Goal: Information Seeking & Learning: Learn about a topic

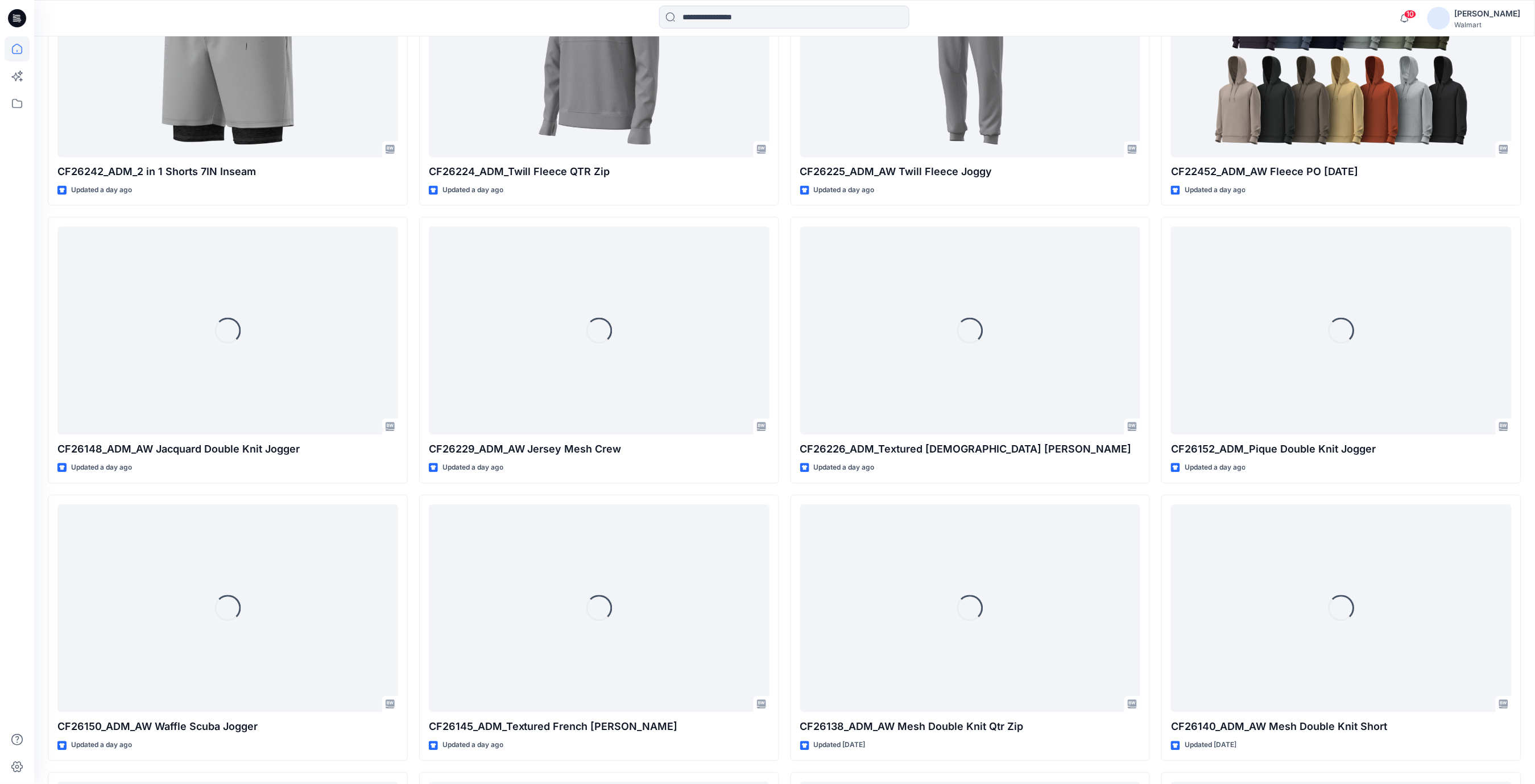
scroll to position [1062, 0]
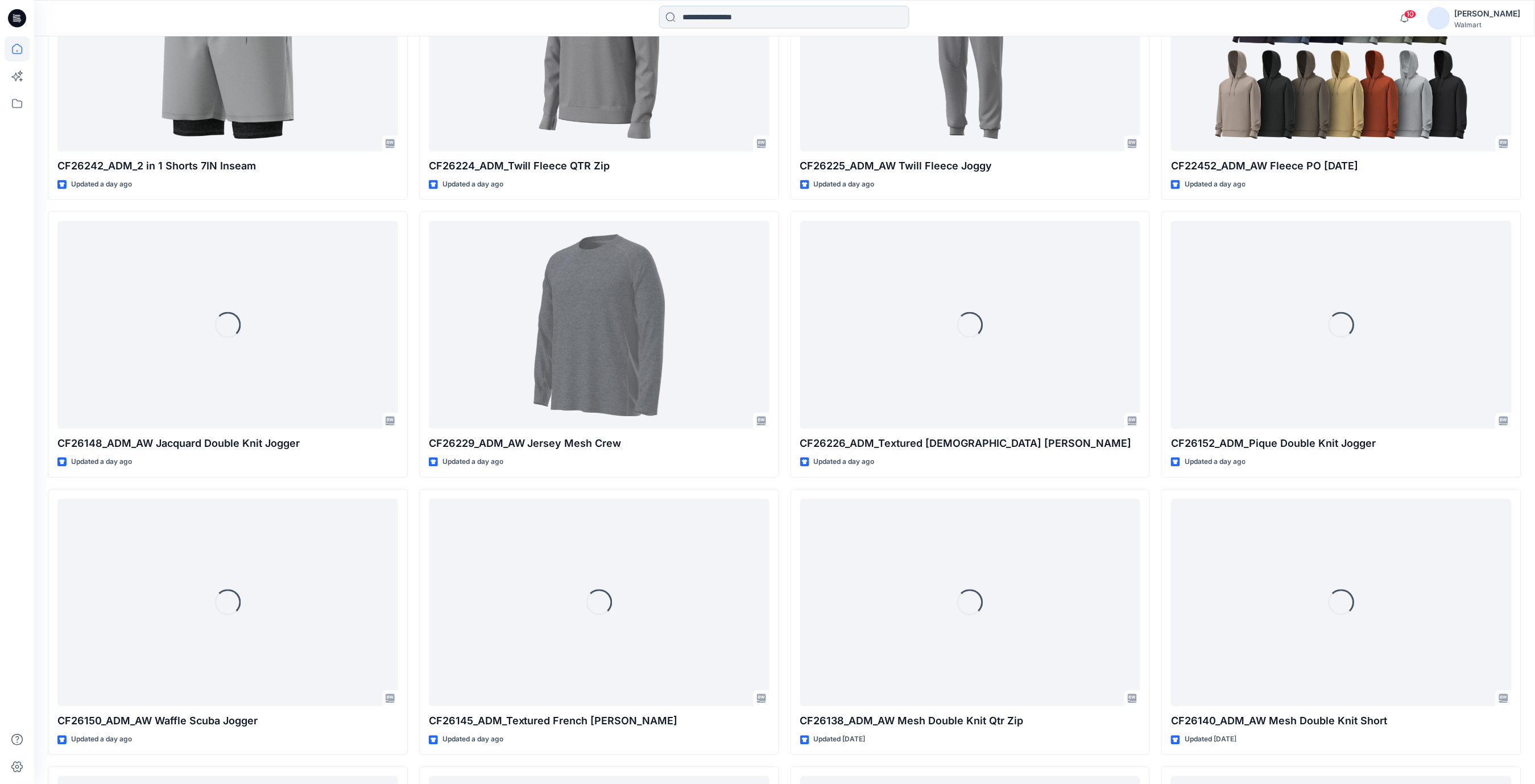
click at [696, 15] on input at bounding box center [784, 16] width 251 height 23
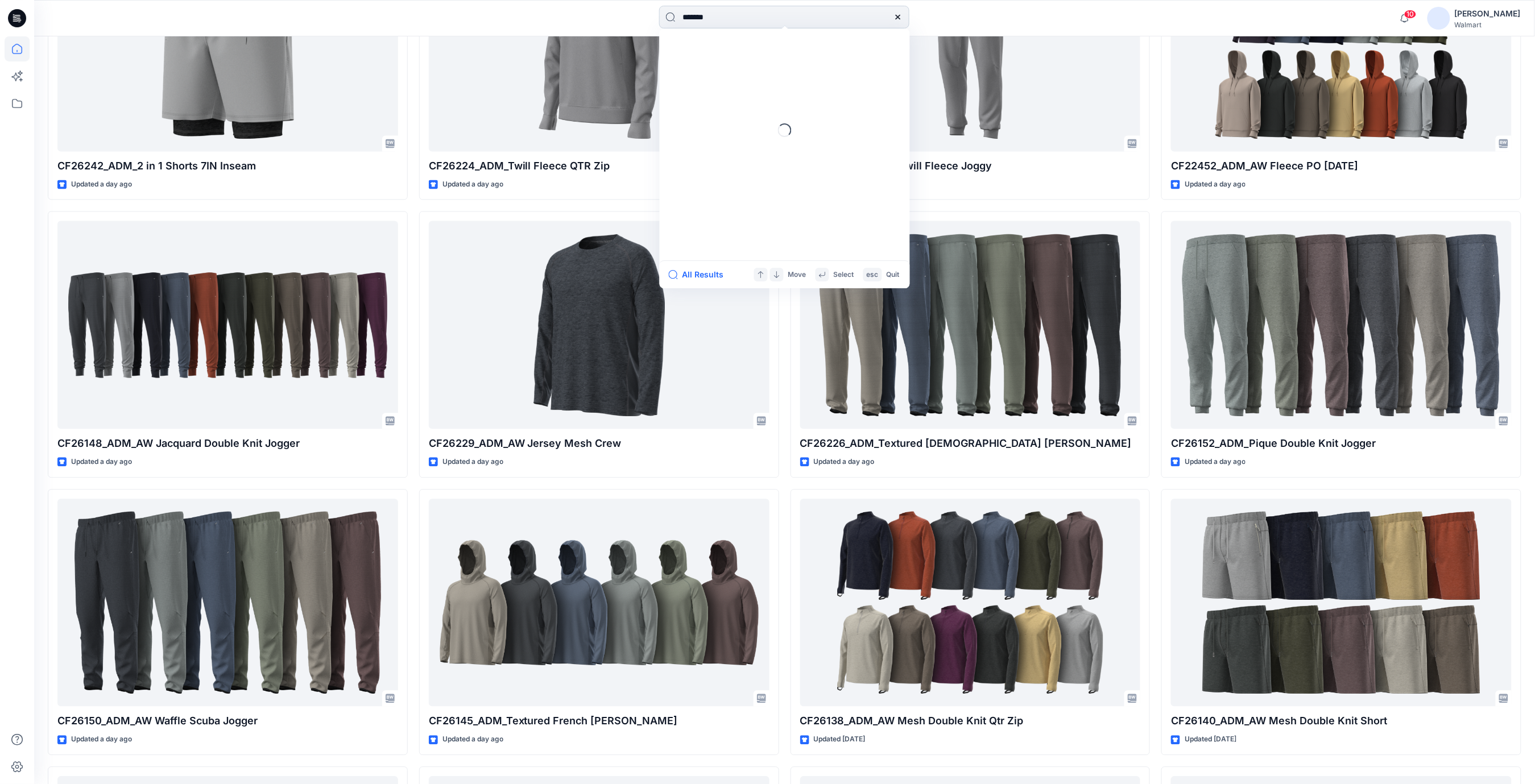
type input "*******"
click at [750, 61] on span "_ADM_Work Hoodie Full Zip" at bounding box center [770, 61] width 102 height 10
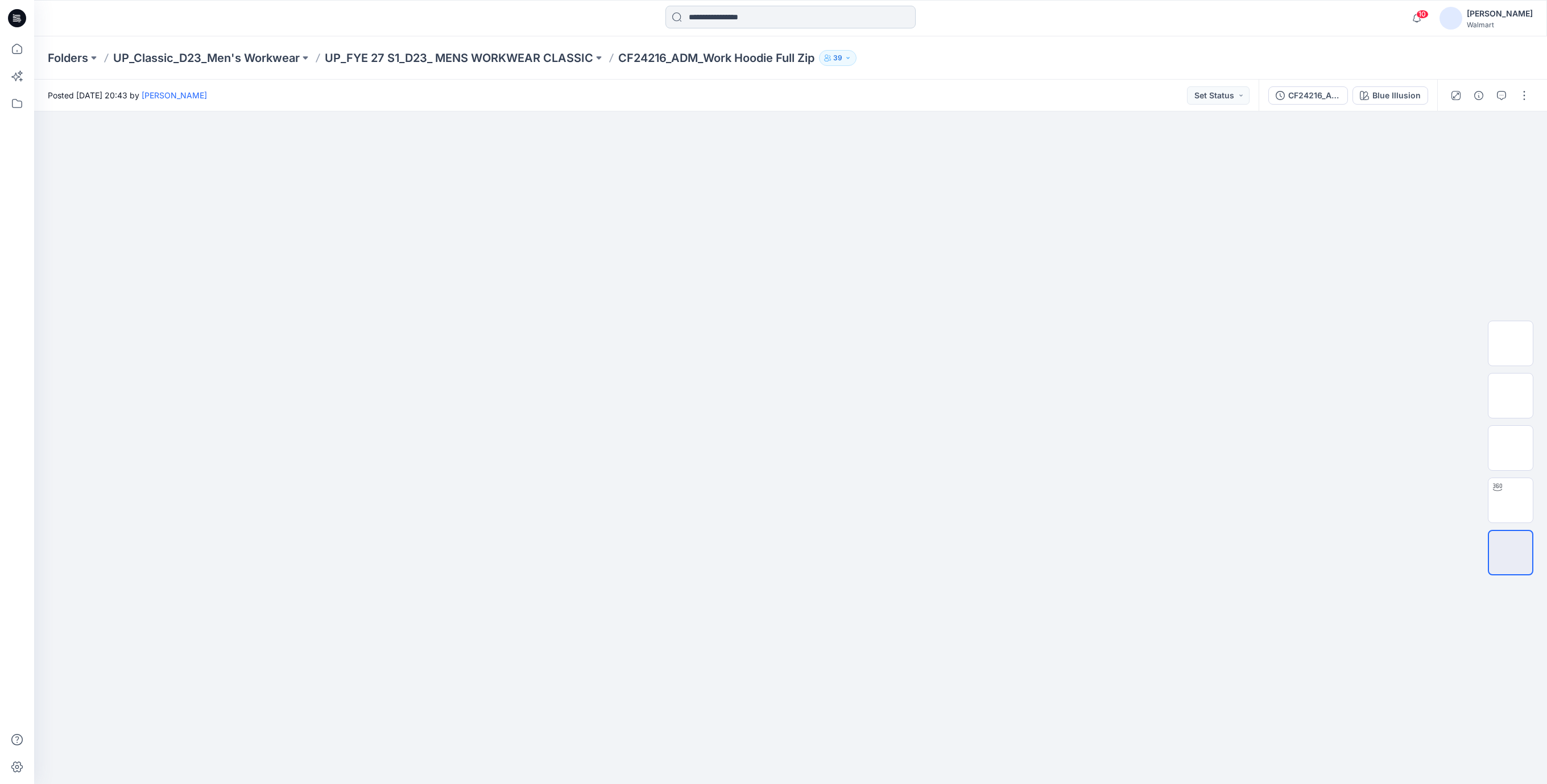
click at [698, 18] on input at bounding box center [790, 16] width 251 height 23
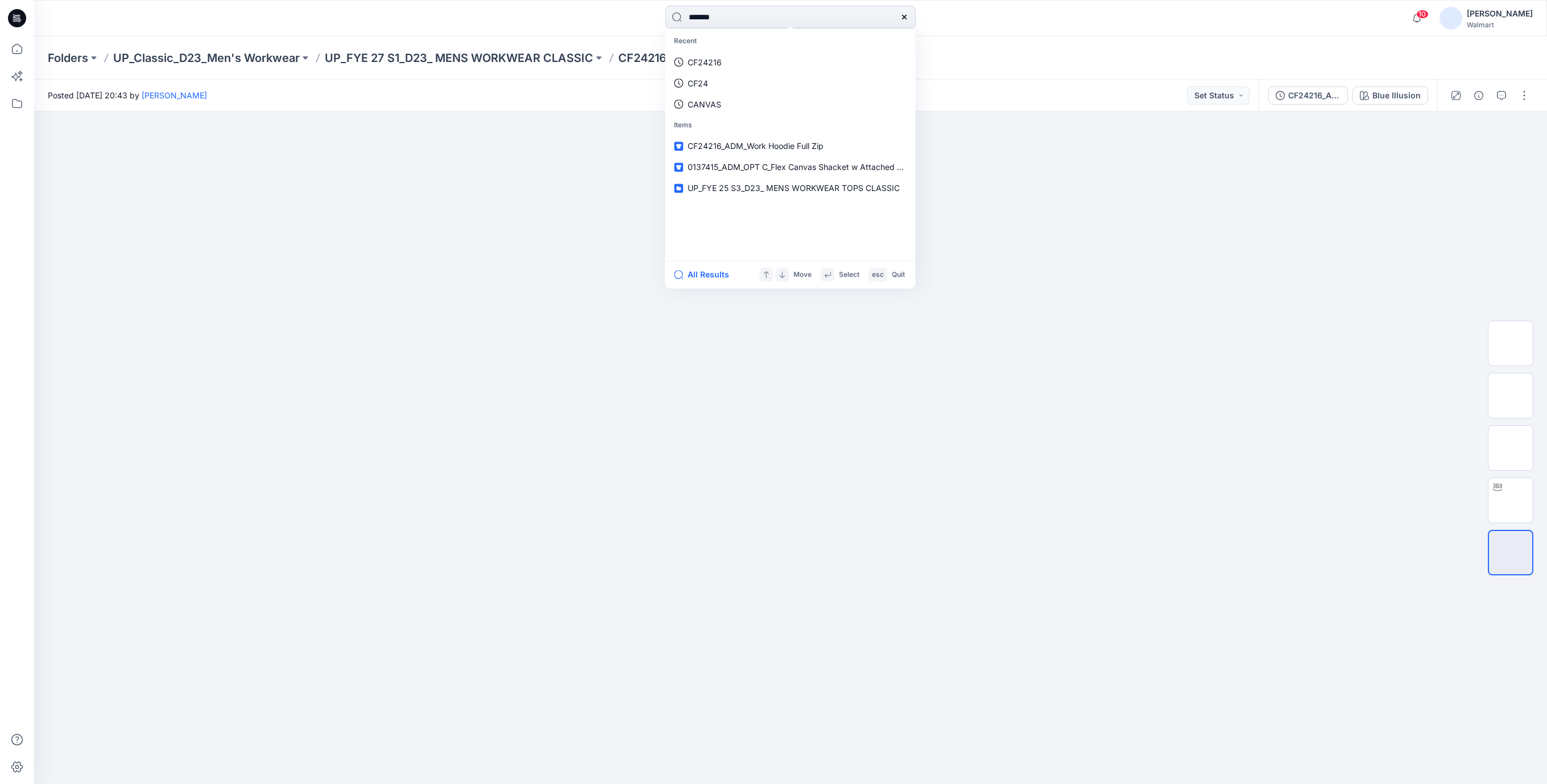
type input "*******"
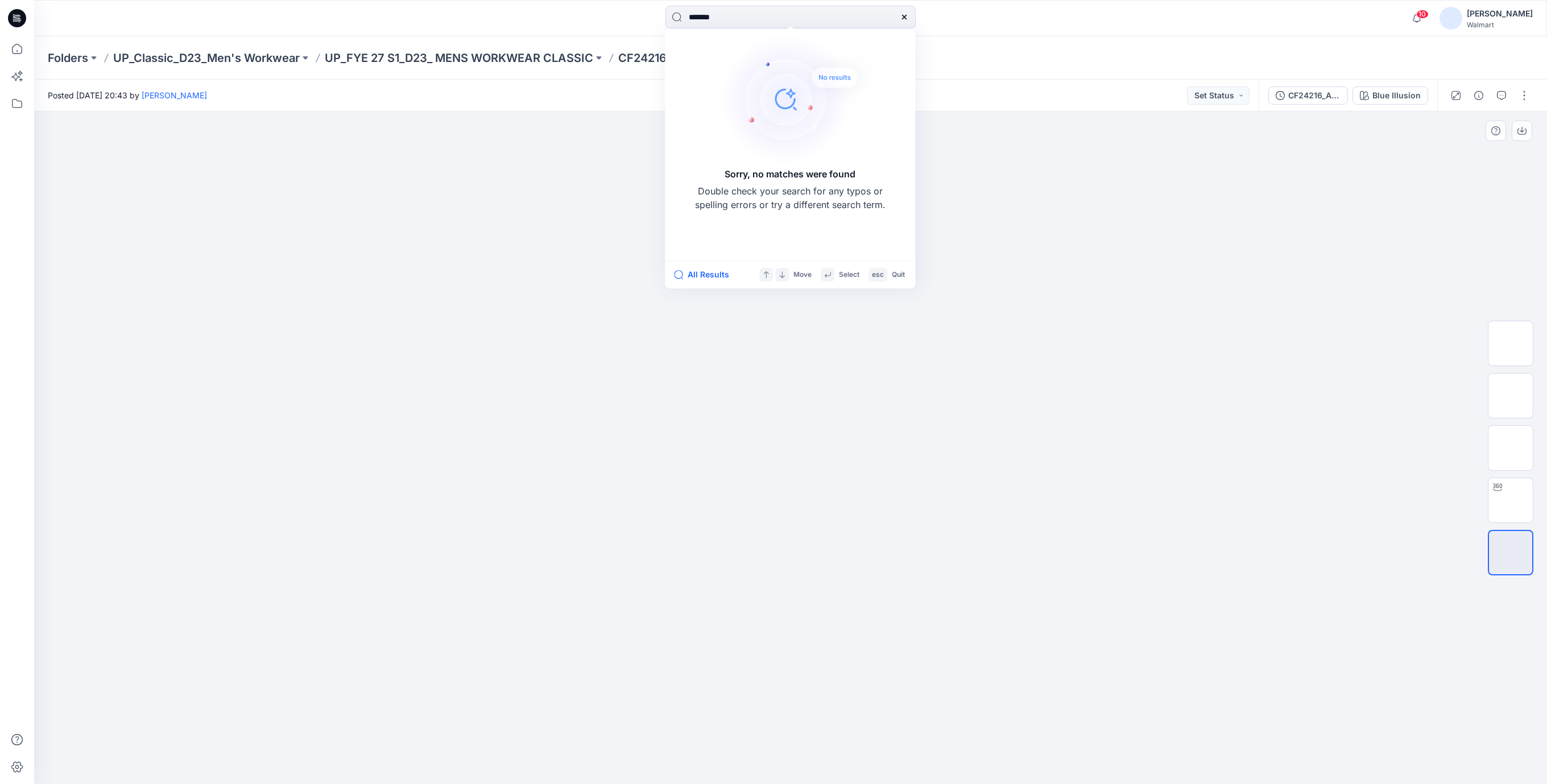
click at [279, 207] on div at bounding box center [791, 448] width 1513 height 673
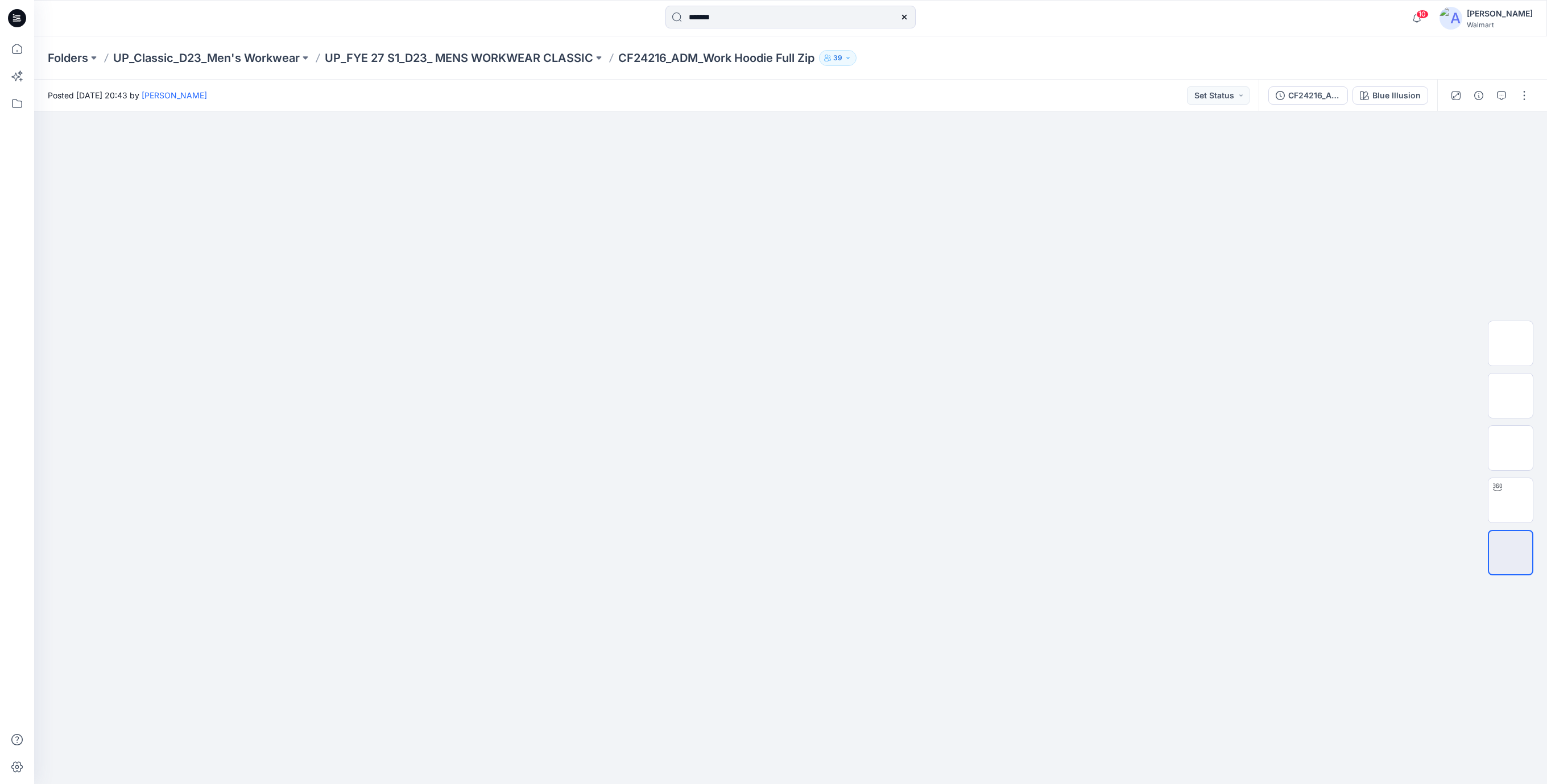
click at [23, 16] on icon at bounding box center [17, 18] width 18 height 18
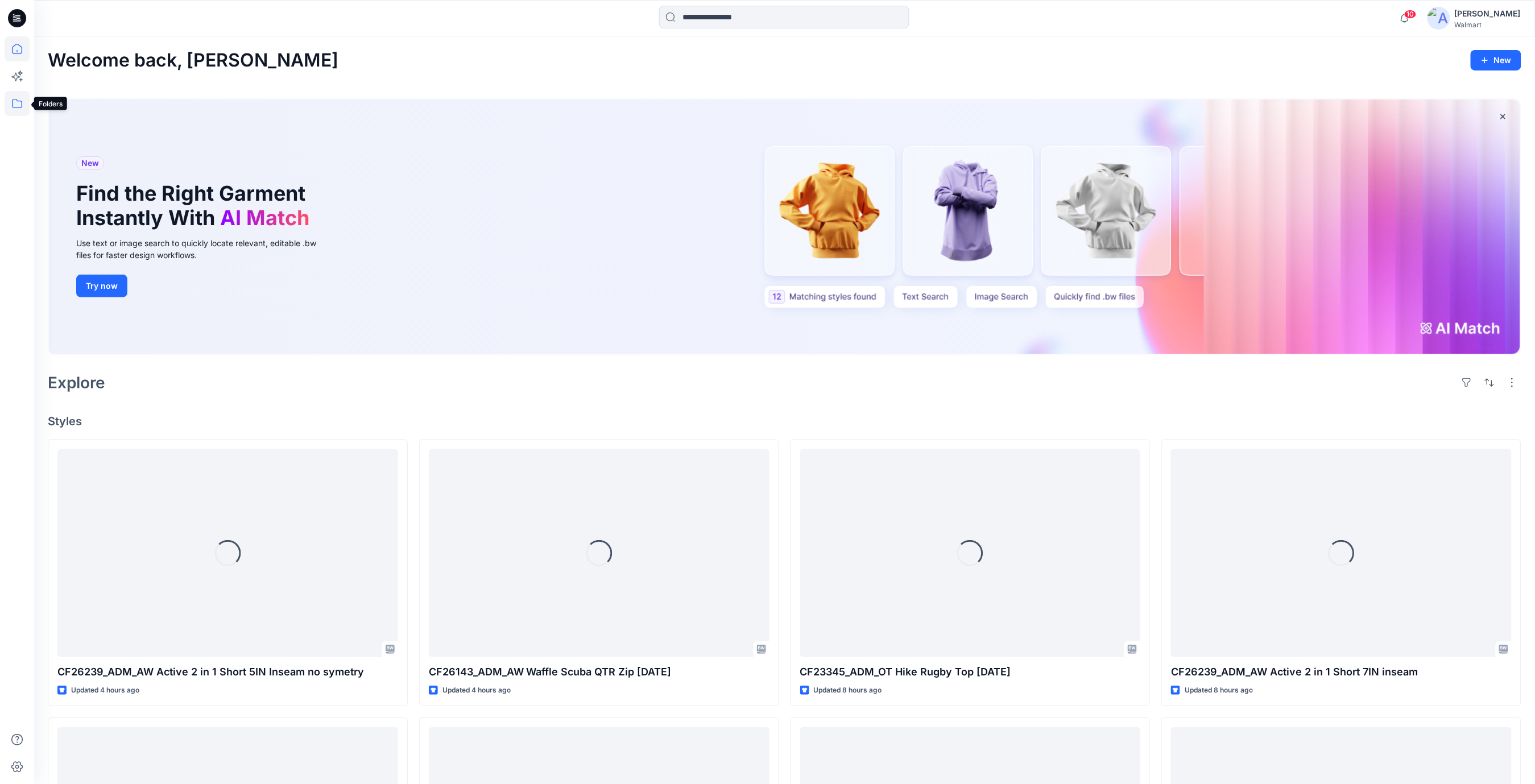
click at [14, 99] on icon at bounding box center [17, 104] width 25 height 25
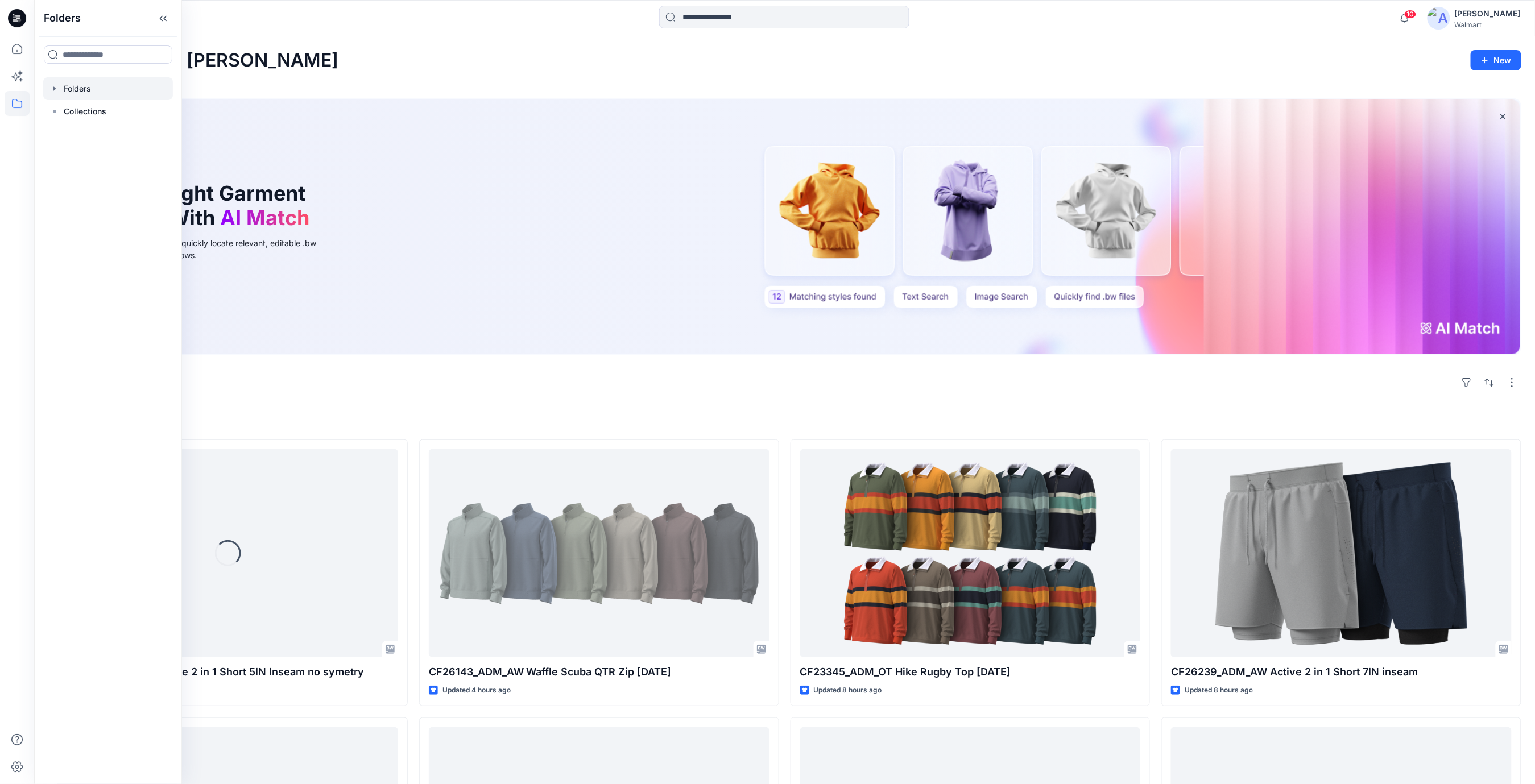
click at [105, 84] on div at bounding box center [108, 88] width 129 height 23
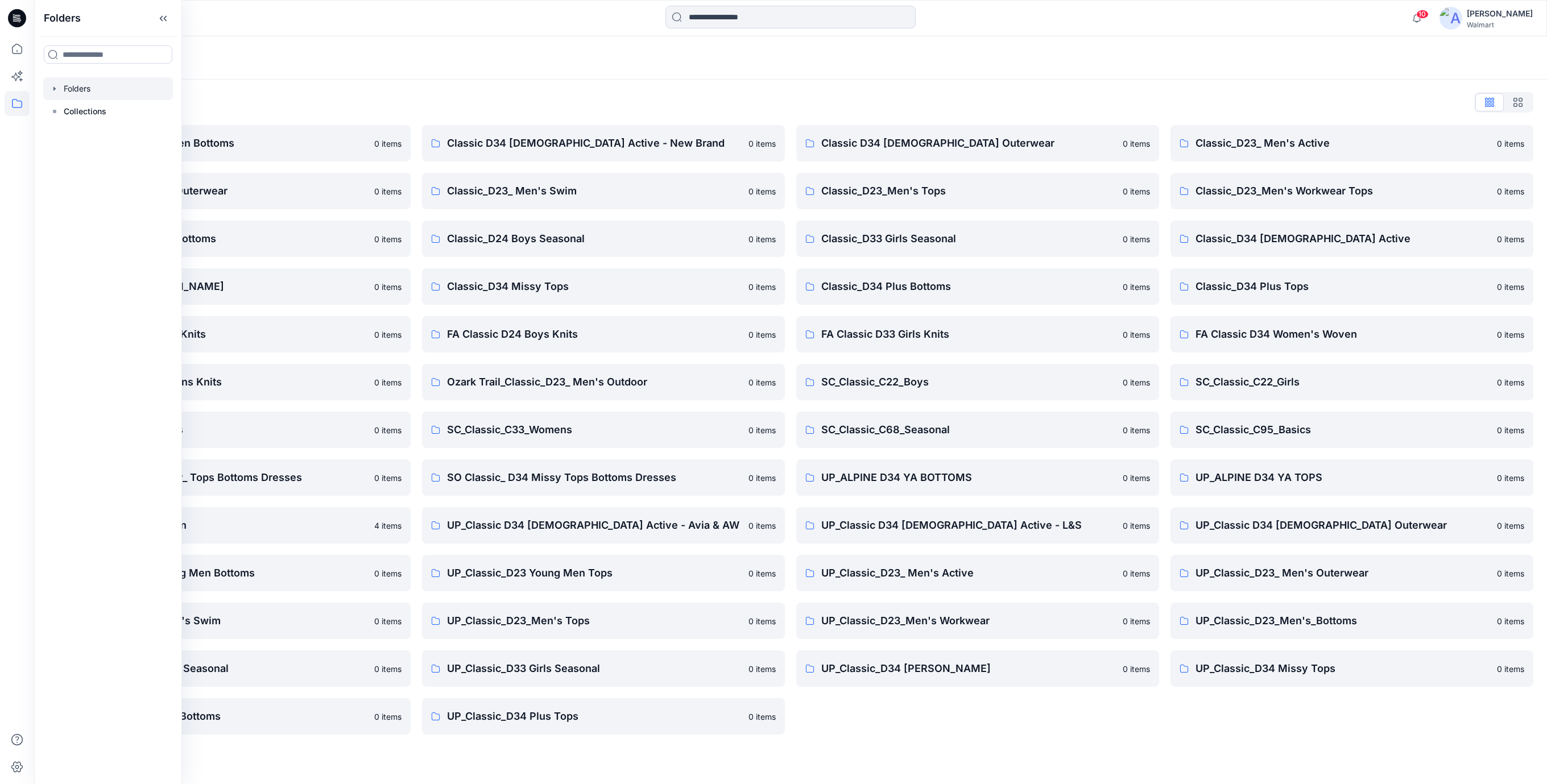
click at [713, 90] on div "Folders List Classic D23 Young Men Bottoms 0 items Classic_D23_ Men's Outerwear…" at bounding box center [791, 413] width 1513 height 668
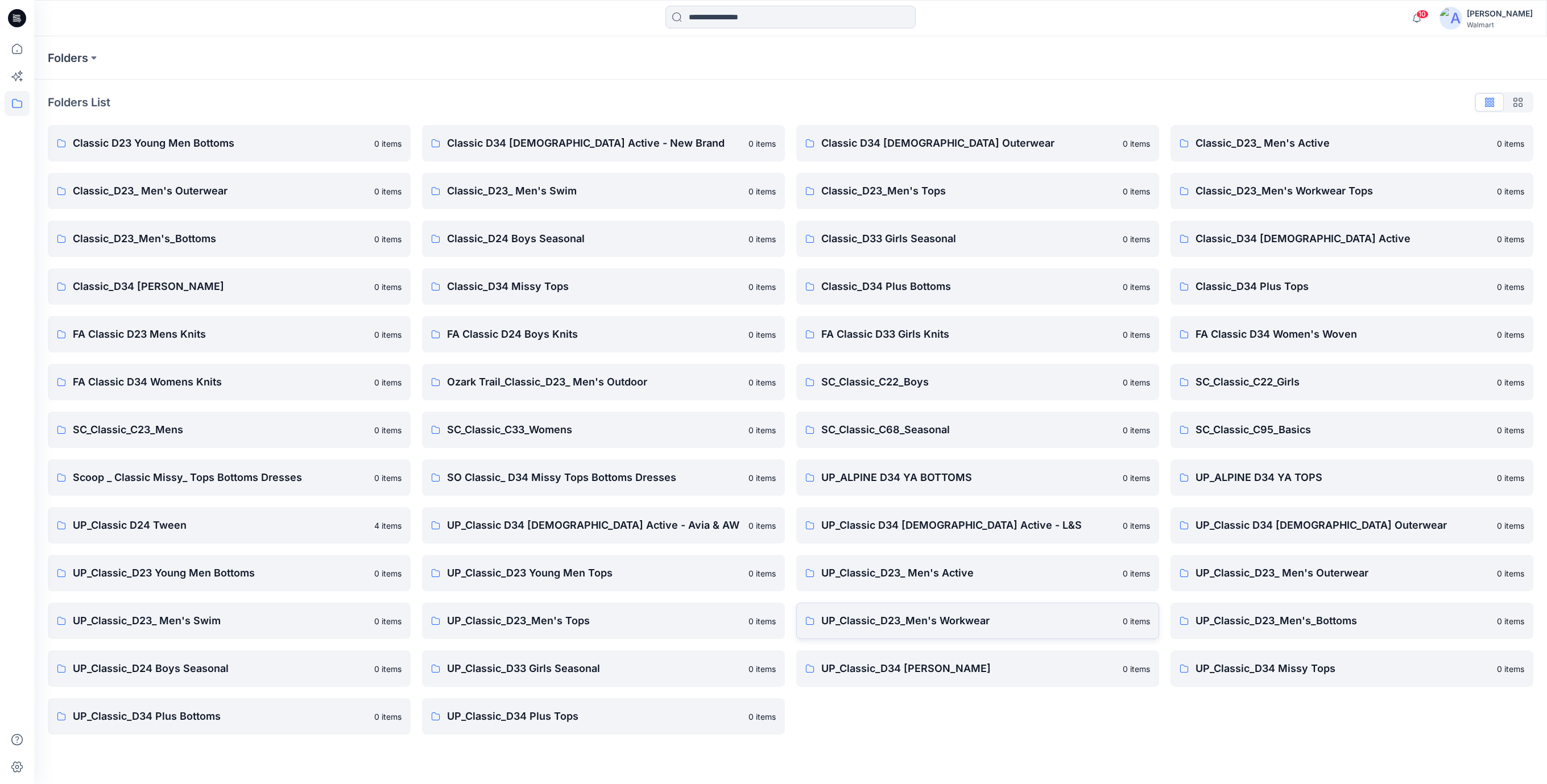
click at [971, 622] on p "UP_Classic_D23_Men's Workwear" at bounding box center [969, 621] width 295 height 16
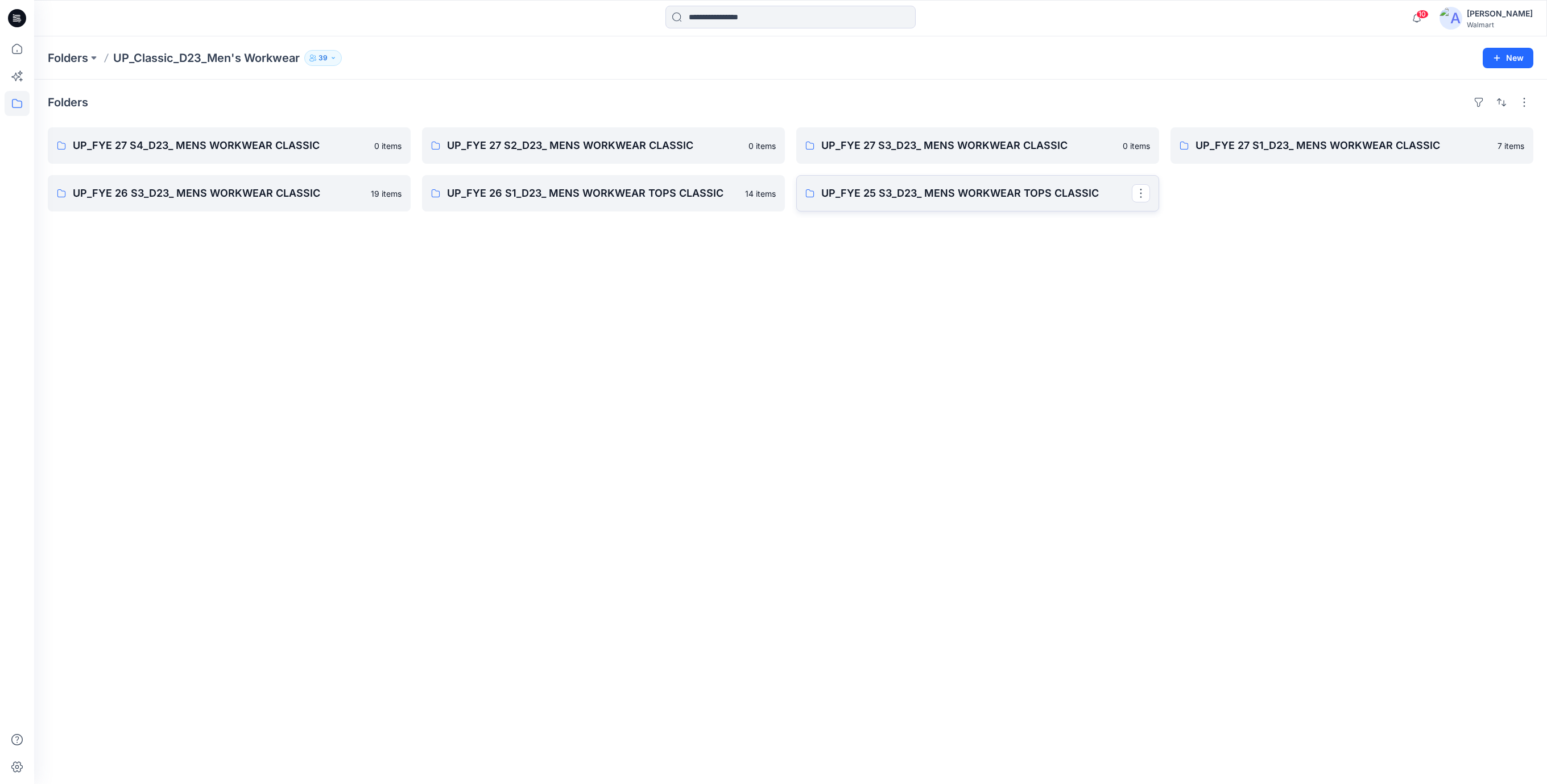
click at [1042, 194] on p "UP_FYE 25 S3_D23_ MENS WORKWEAR TOPS CLASSIC" at bounding box center [976, 194] width 310 height 16
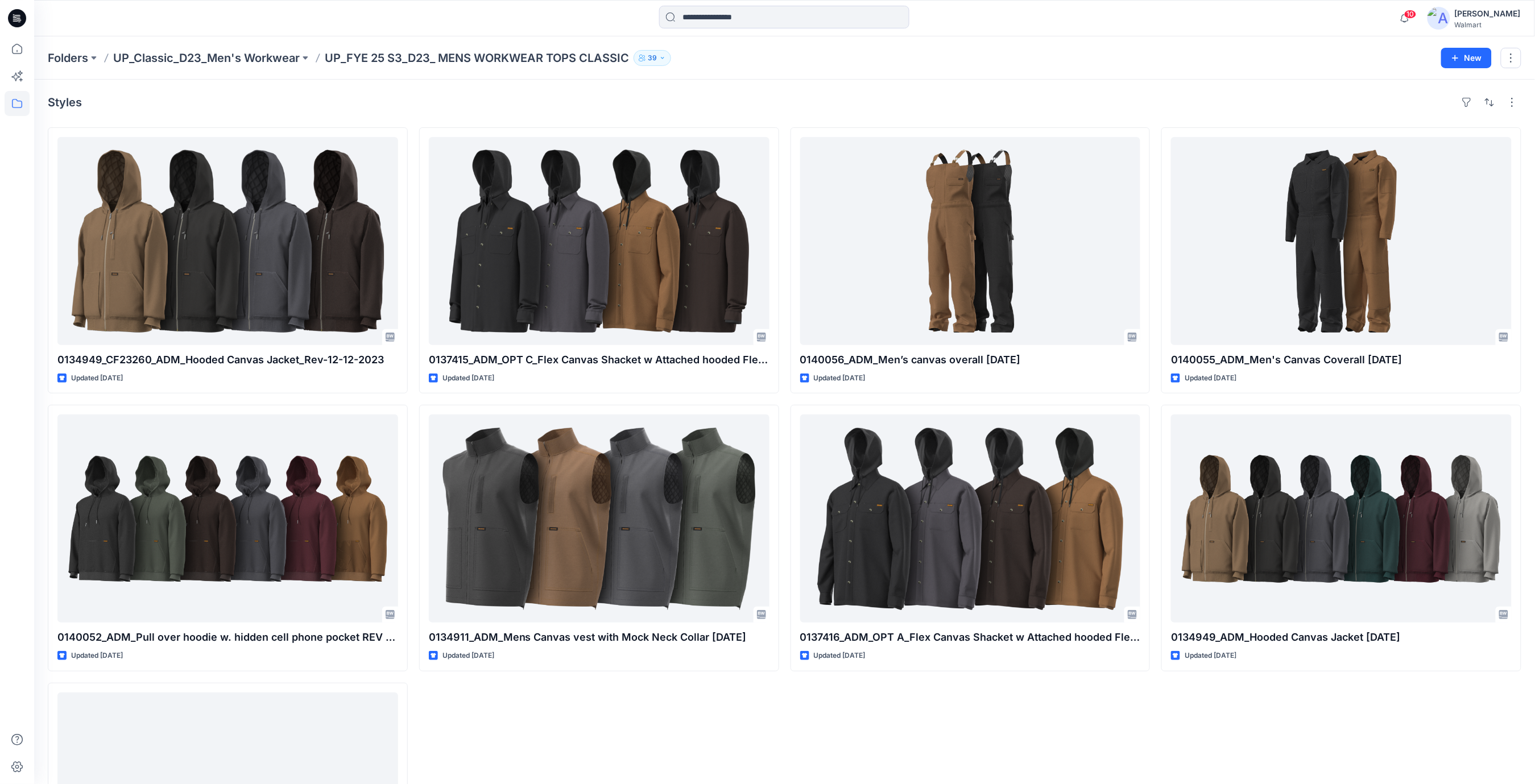
click at [16, 14] on icon at bounding box center [17, 18] width 18 height 18
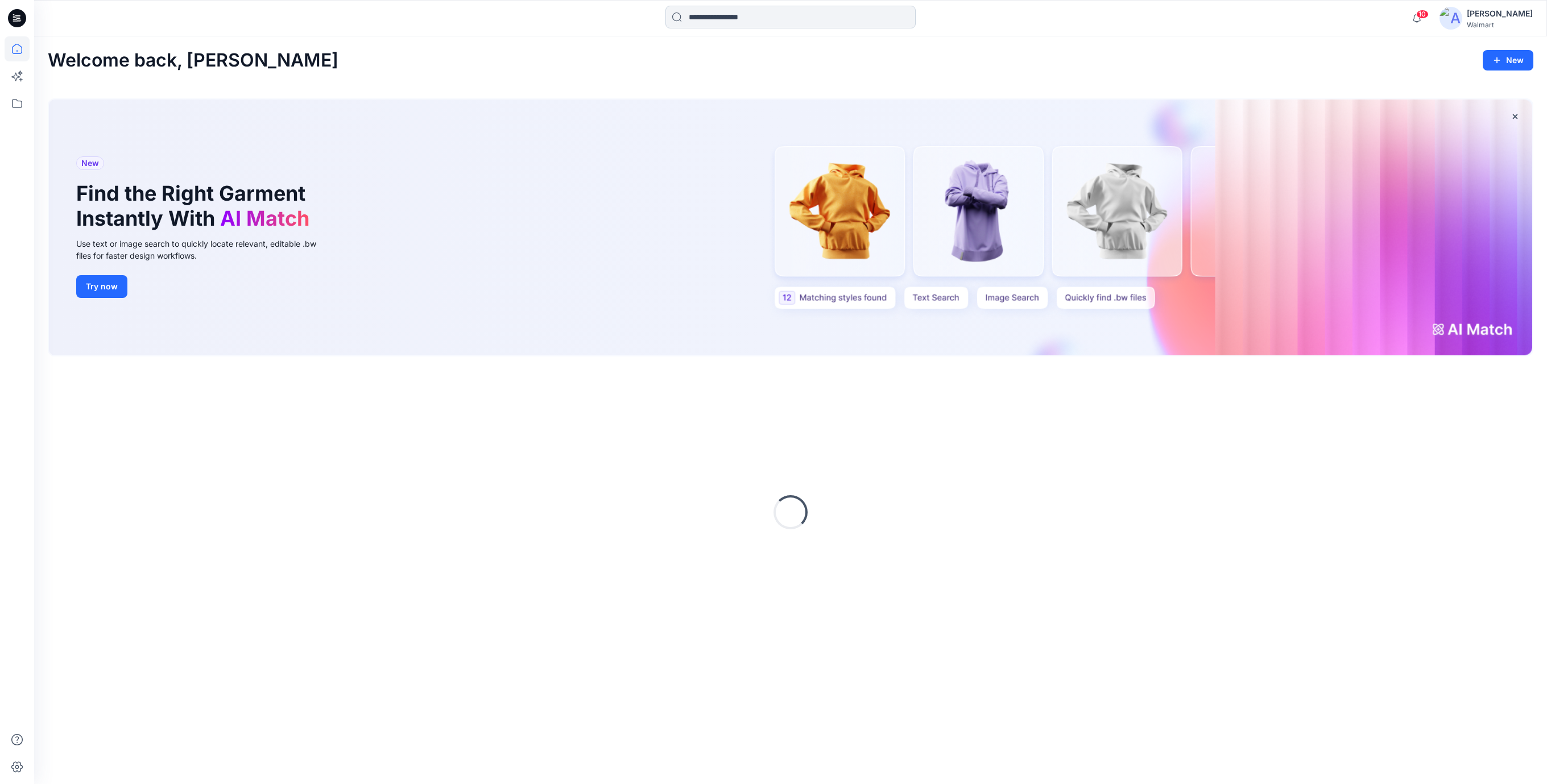
click at [693, 22] on input at bounding box center [790, 16] width 251 height 23
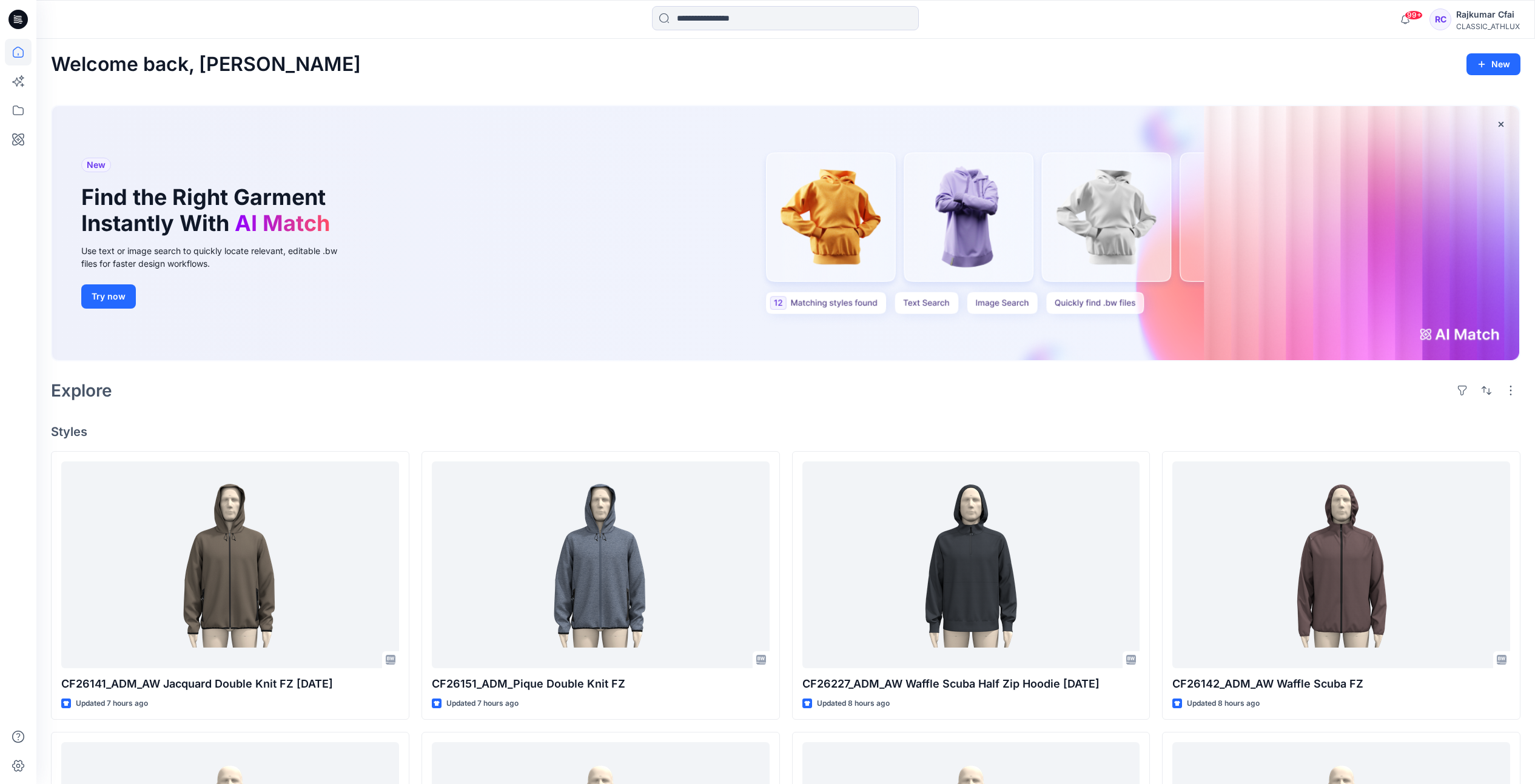
scroll to position [303, 0]
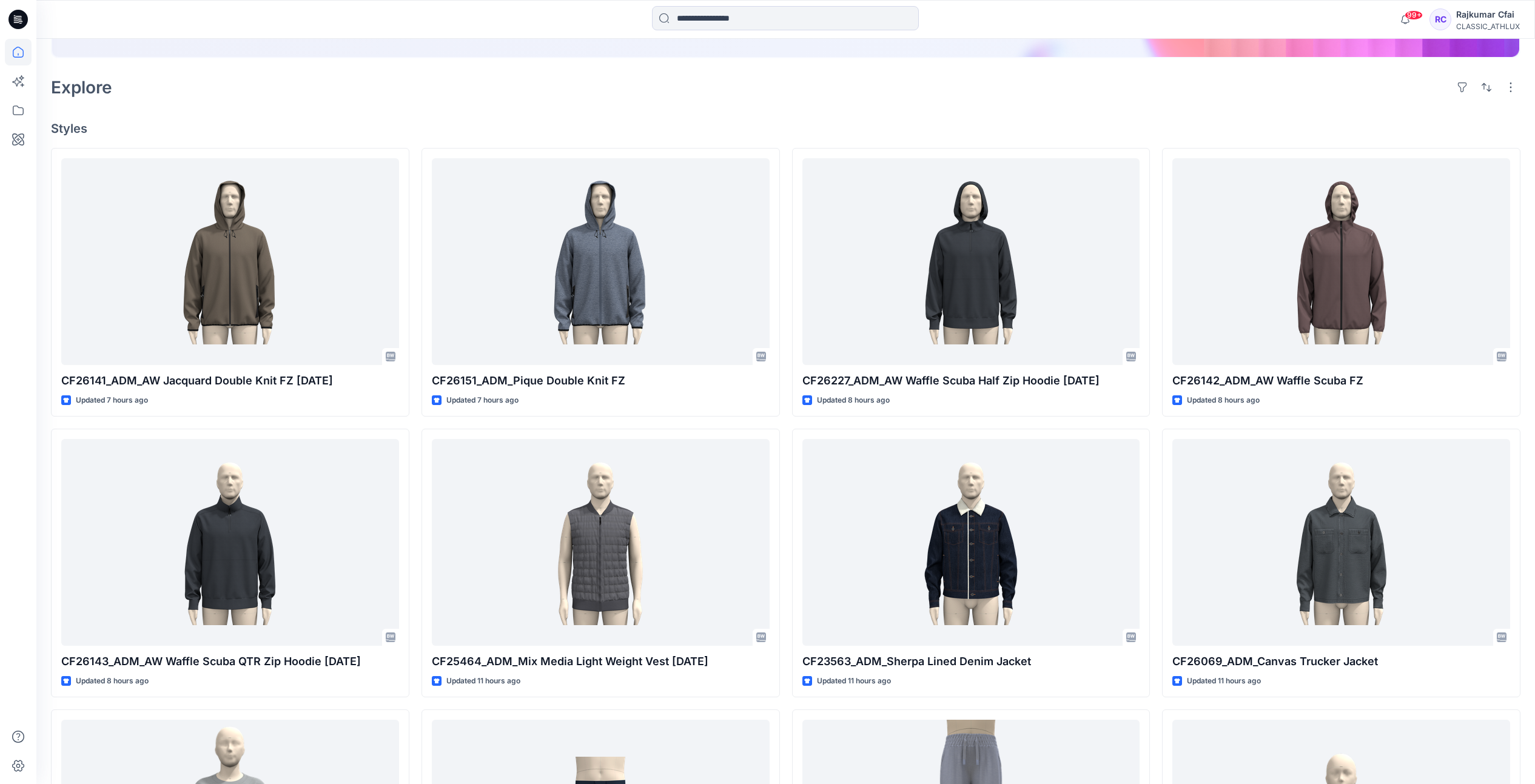
drag, startPoint x: 0, startPoint y: 0, endPoint x: 490, endPoint y: 117, distance: 503.8
click at [499, 119] on div "Welcome back, [PERSON_NAME] New New Find the Right Garment Instantly With AI Ma…" at bounding box center [785, 386] width 1498 height 1301
click at [780, 15] on input at bounding box center [785, 17] width 267 height 24
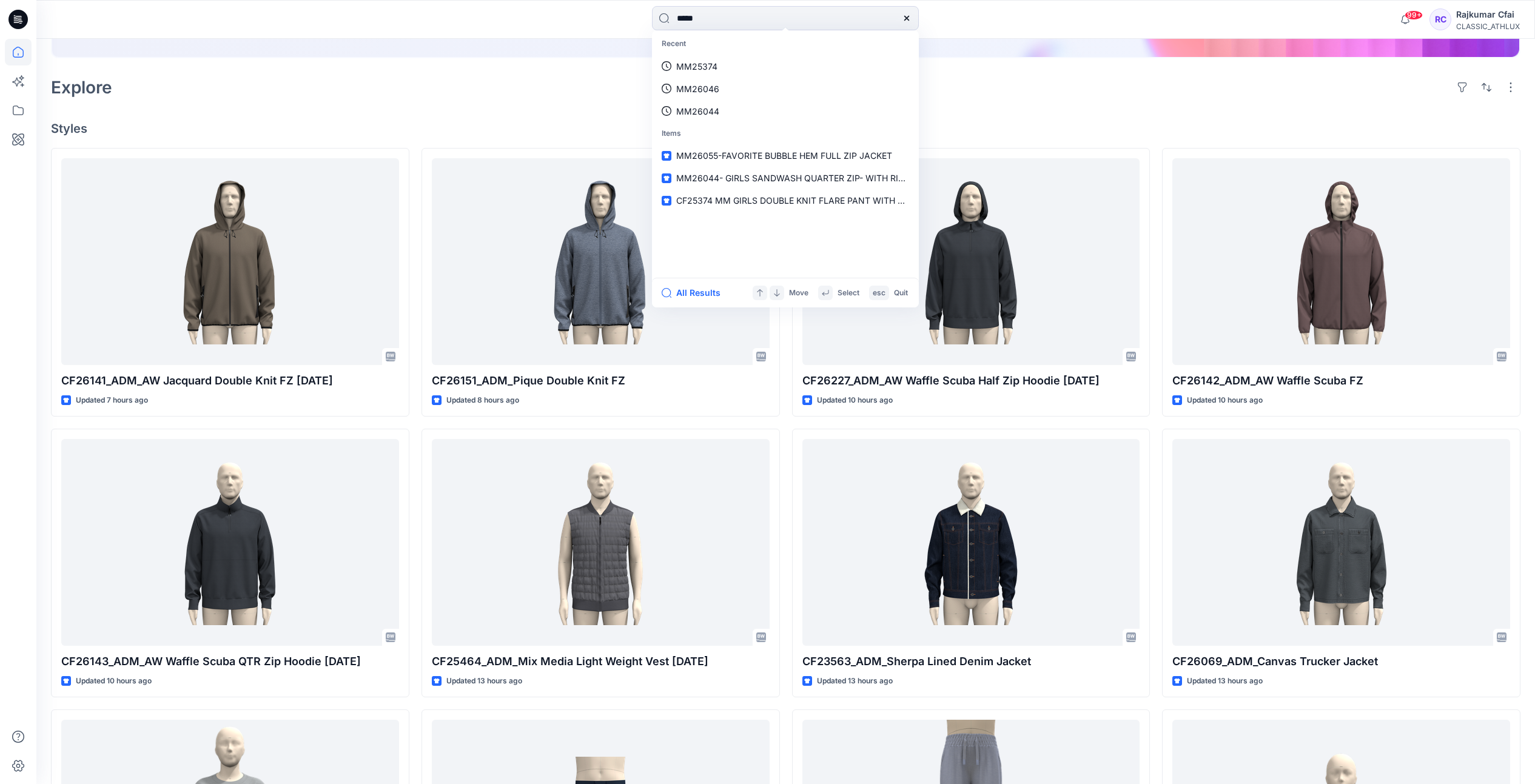
type input "*****"
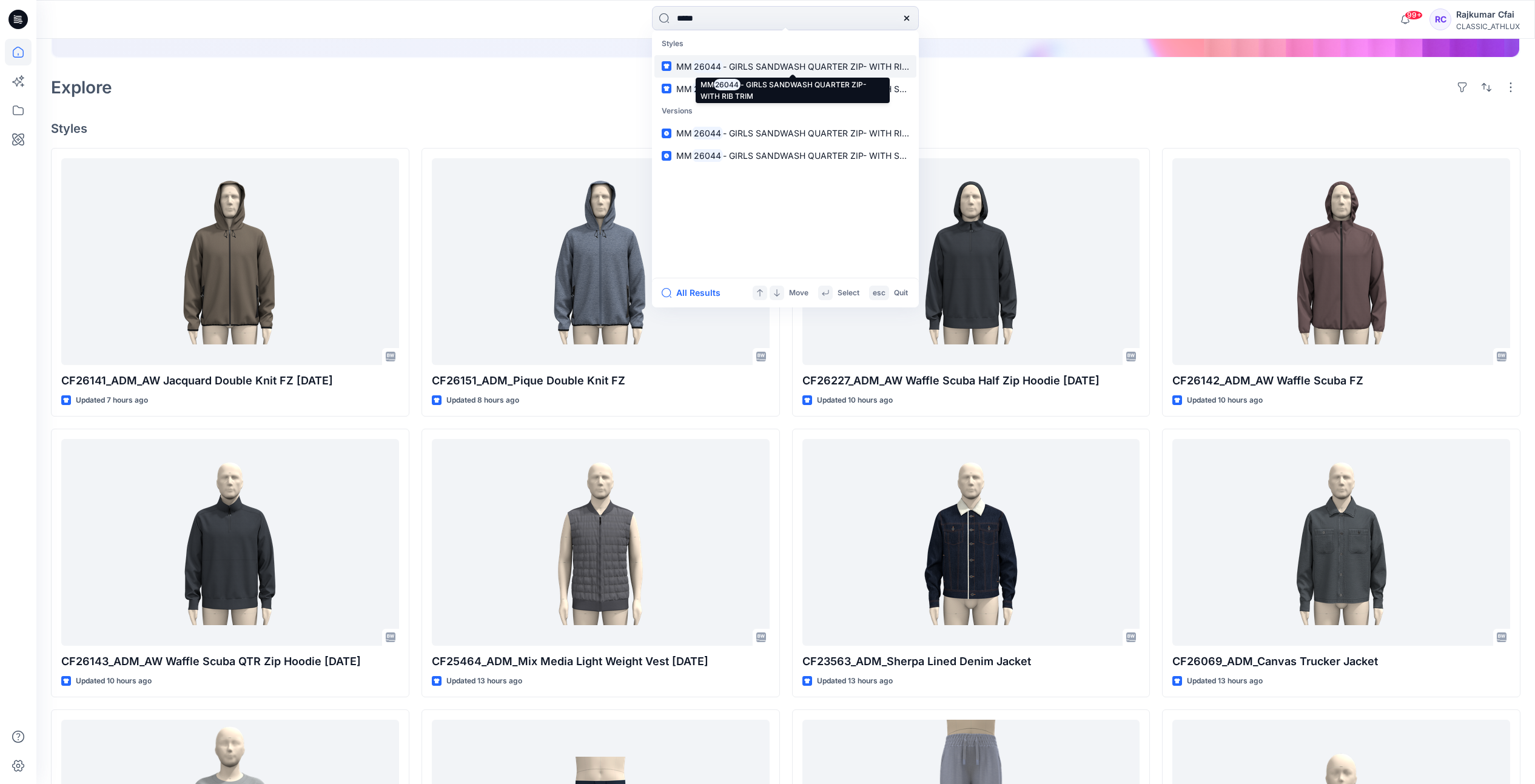
click at [754, 61] on span "- GIRLS SANDWASH QUARTER ZIP- WITH RIB TRIM" at bounding box center [827, 66] width 208 height 11
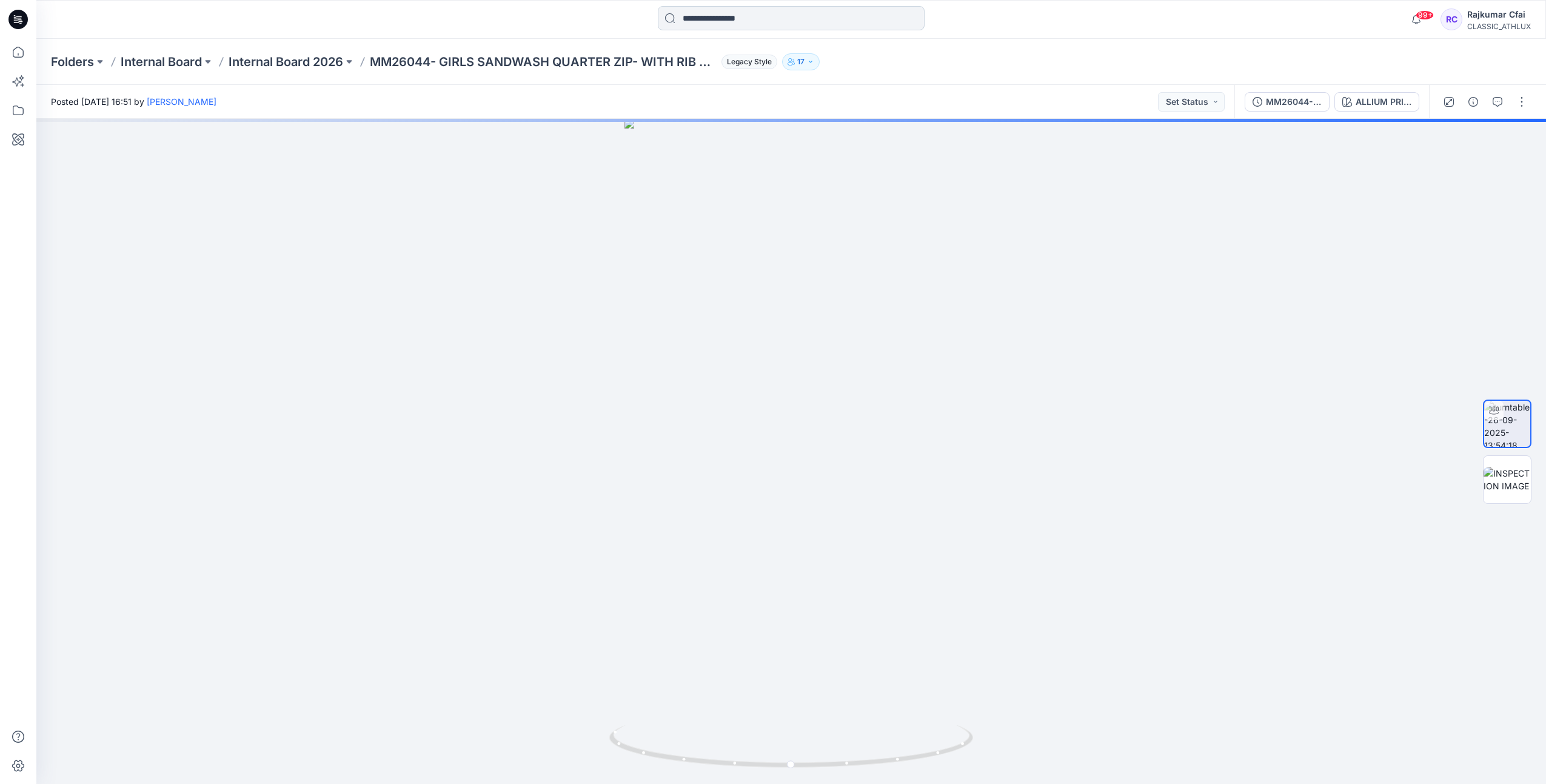
click at [685, 20] on input at bounding box center [791, 17] width 267 height 24
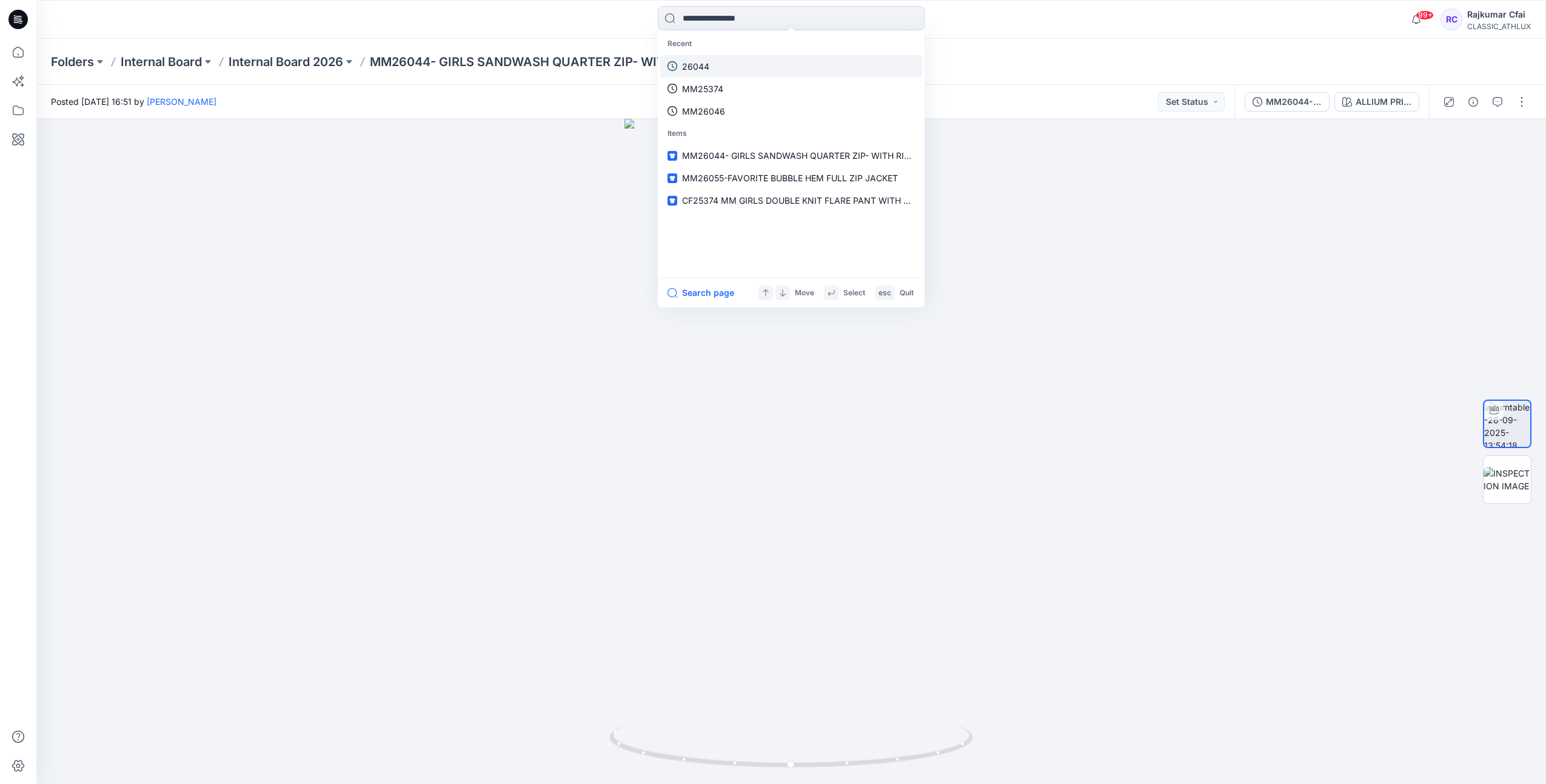
click at [700, 71] on p "26044" at bounding box center [695, 66] width 27 height 13
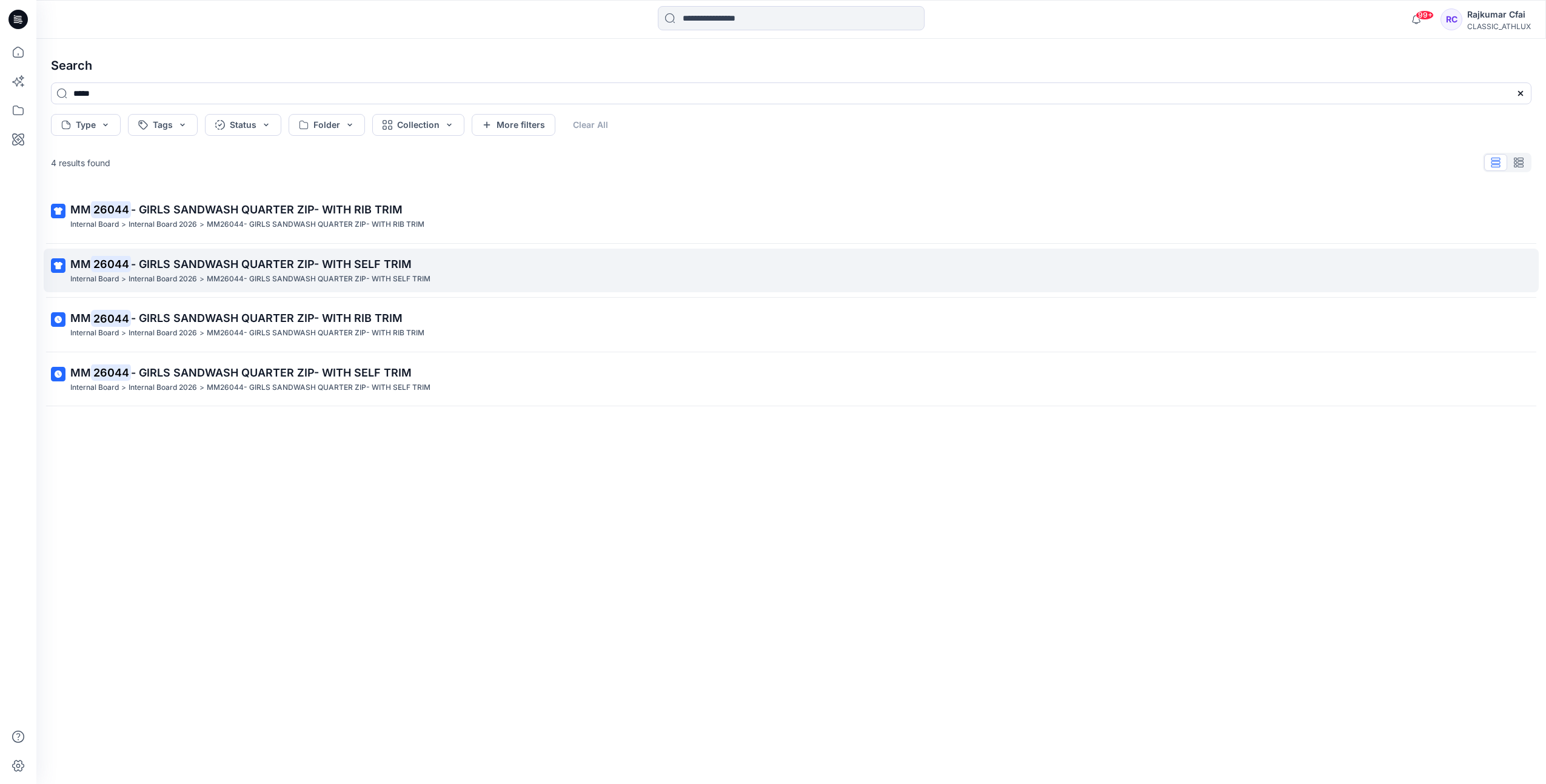
click at [306, 272] on p "MM 26044 - GIRLS SANDWASH QUARTER ZIP- WITH SELF TRIM" at bounding box center [790, 264] width 1439 height 17
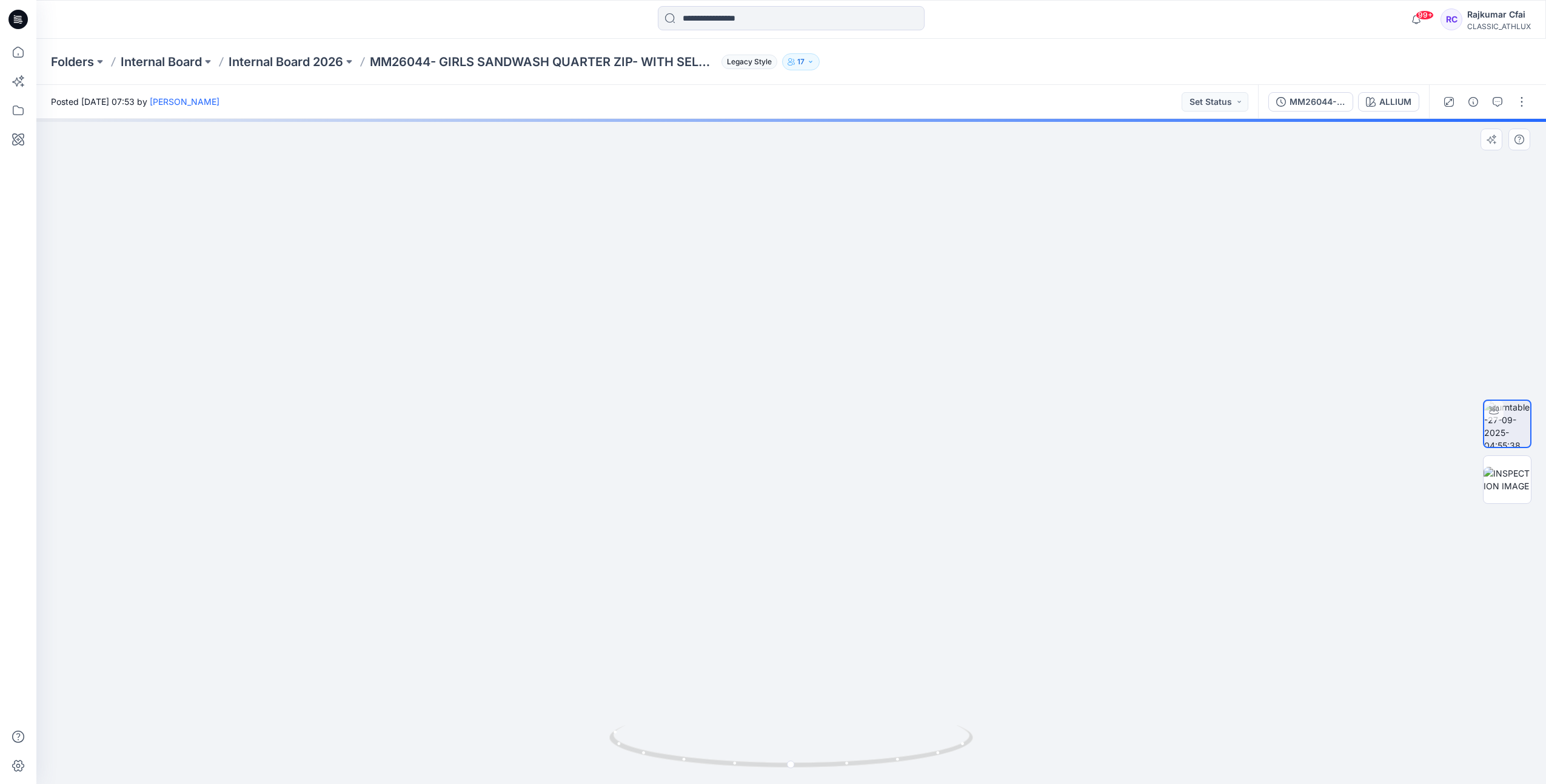
drag, startPoint x: 786, startPoint y: 585, endPoint x: 812, endPoint y: 221, distance: 364.9
click at [812, 221] on img at bounding box center [791, 391] width 394 height 787
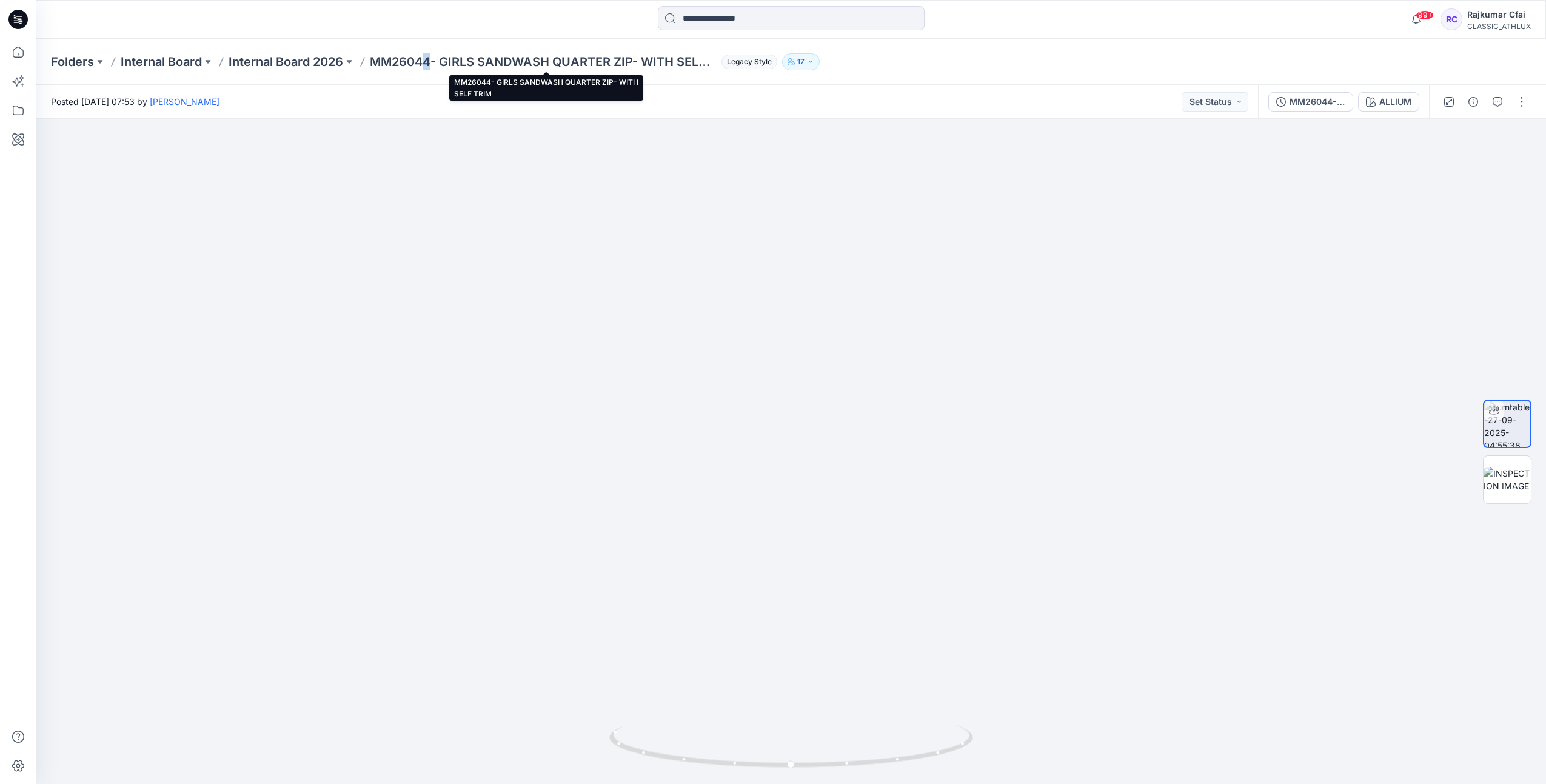
click at [430, 63] on p "MM26044- GIRLS SANDWASH QUARTER ZIP- WITH SELF TRIM" at bounding box center [543, 62] width 347 height 17
click at [15, 22] on icon at bounding box center [16, 22] width 6 height 1
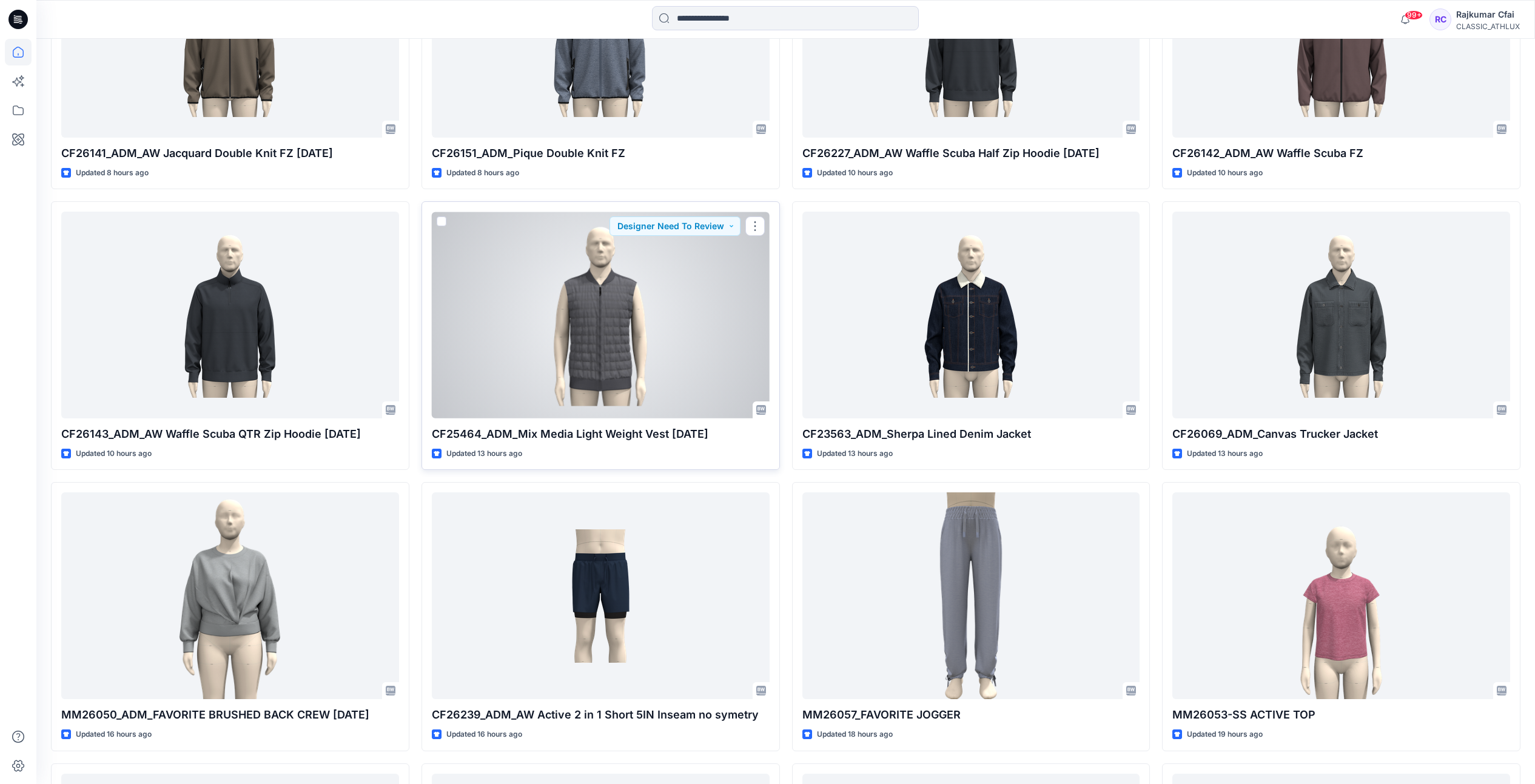
scroll to position [454, 0]
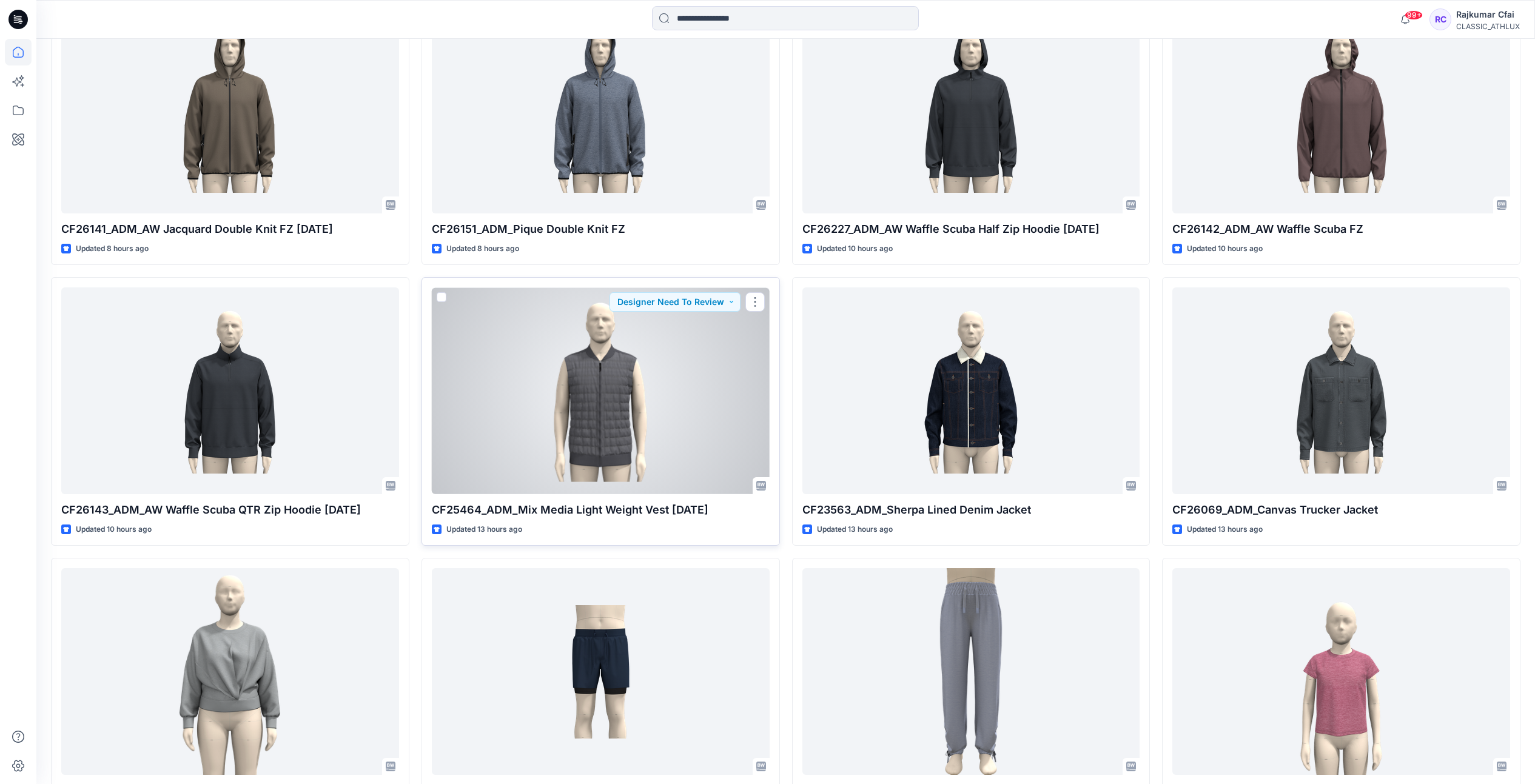
click at [623, 390] on div at bounding box center [601, 391] width 338 height 206
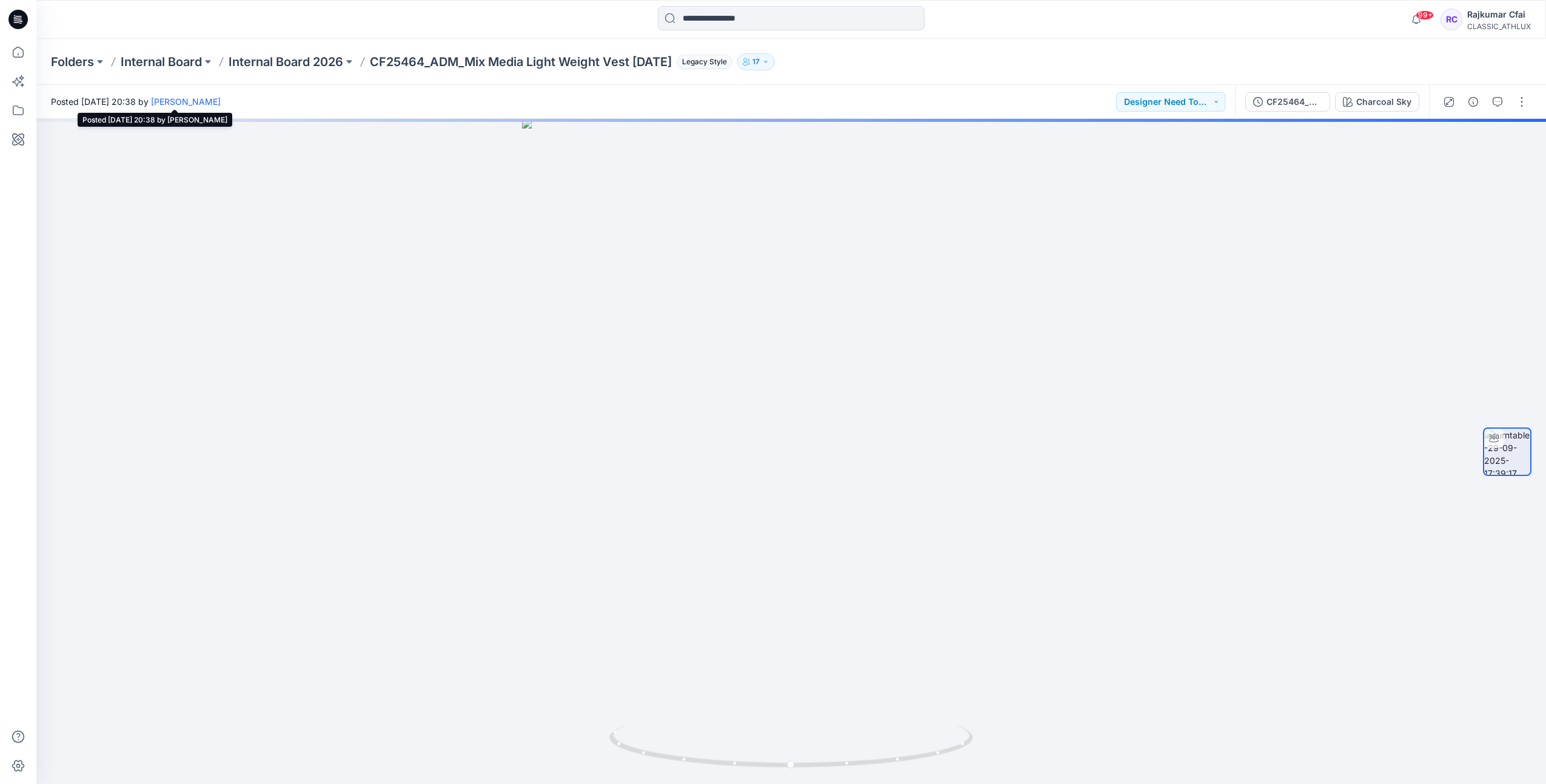
drag, startPoint x: 301, startPoint y: 100, endPoint x: 247, endPoint y: 95, distance: 54.2
click at [247, 95] on div "Posted [DATE] 20:38 by [PERSON_NAME] Designer Need To Review" at bounding box center [636, 101] width 1199 height 34
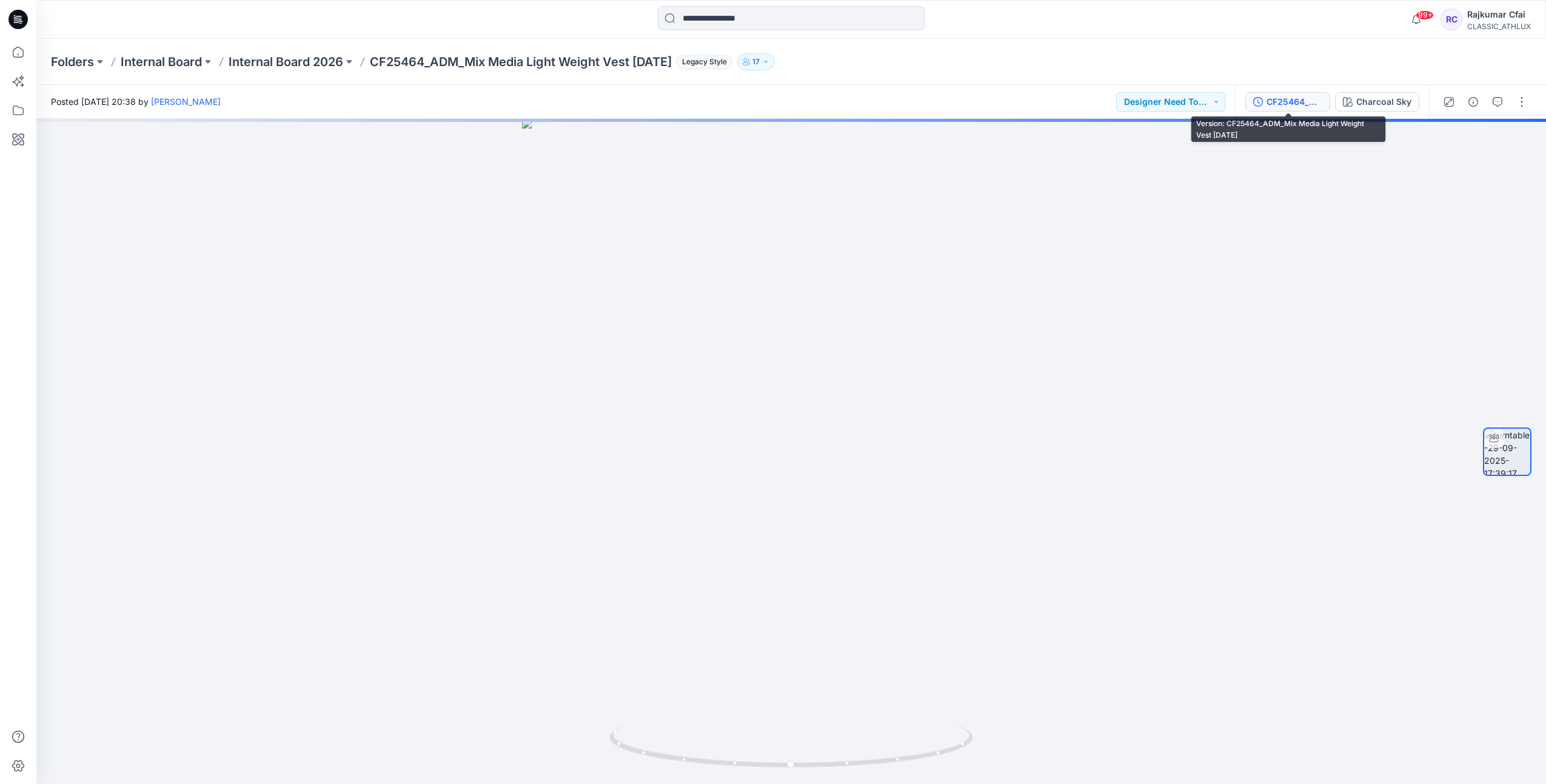
click at [1293, 109] on button "CF25464_ADM_Mix Media Light Weight Vest [DATE]" at bounding box center [1288, 102] width 85 height 19
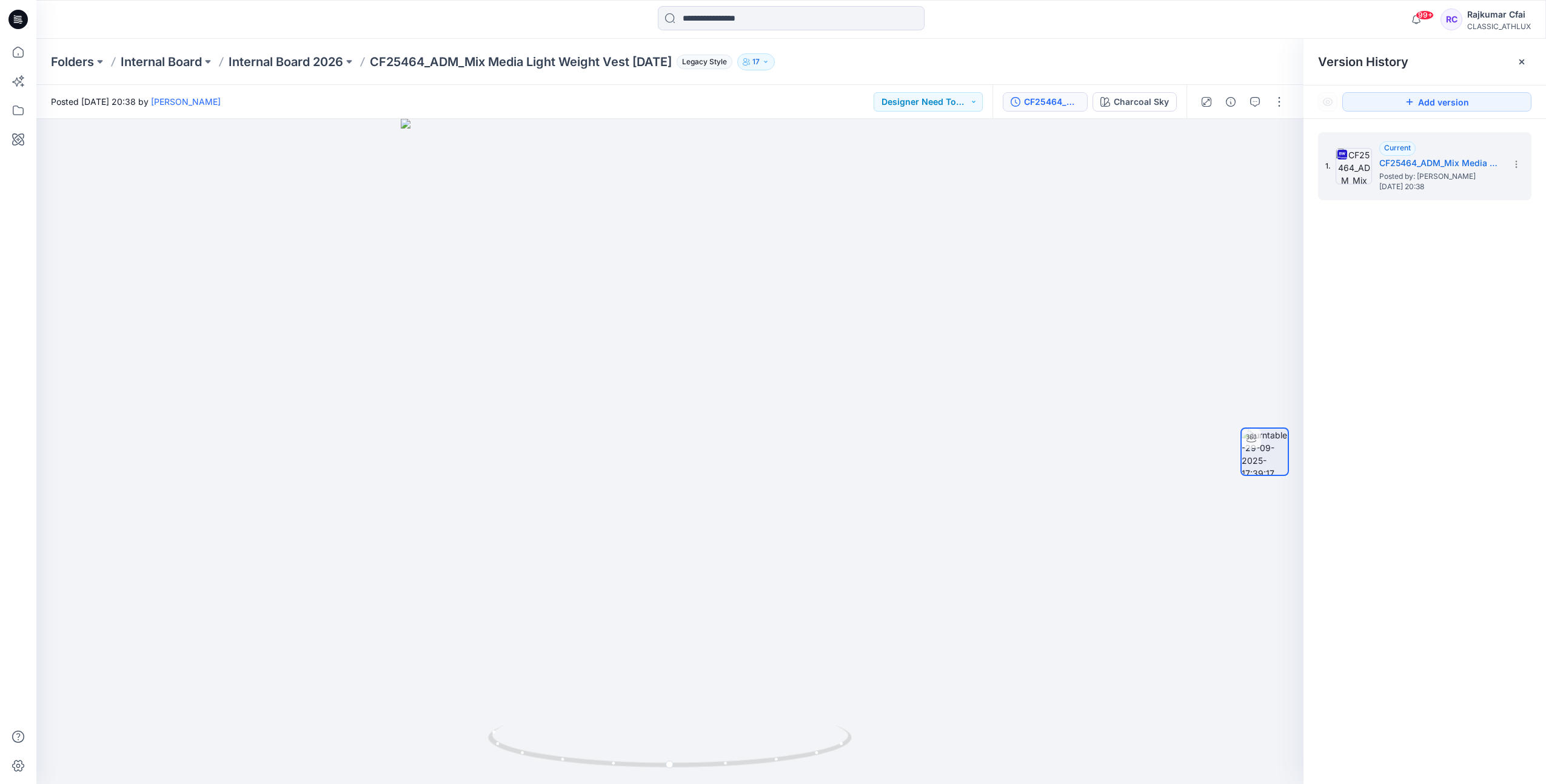
click at [15, 15] on icon at bounding box center [18, 19] width 19 height 19
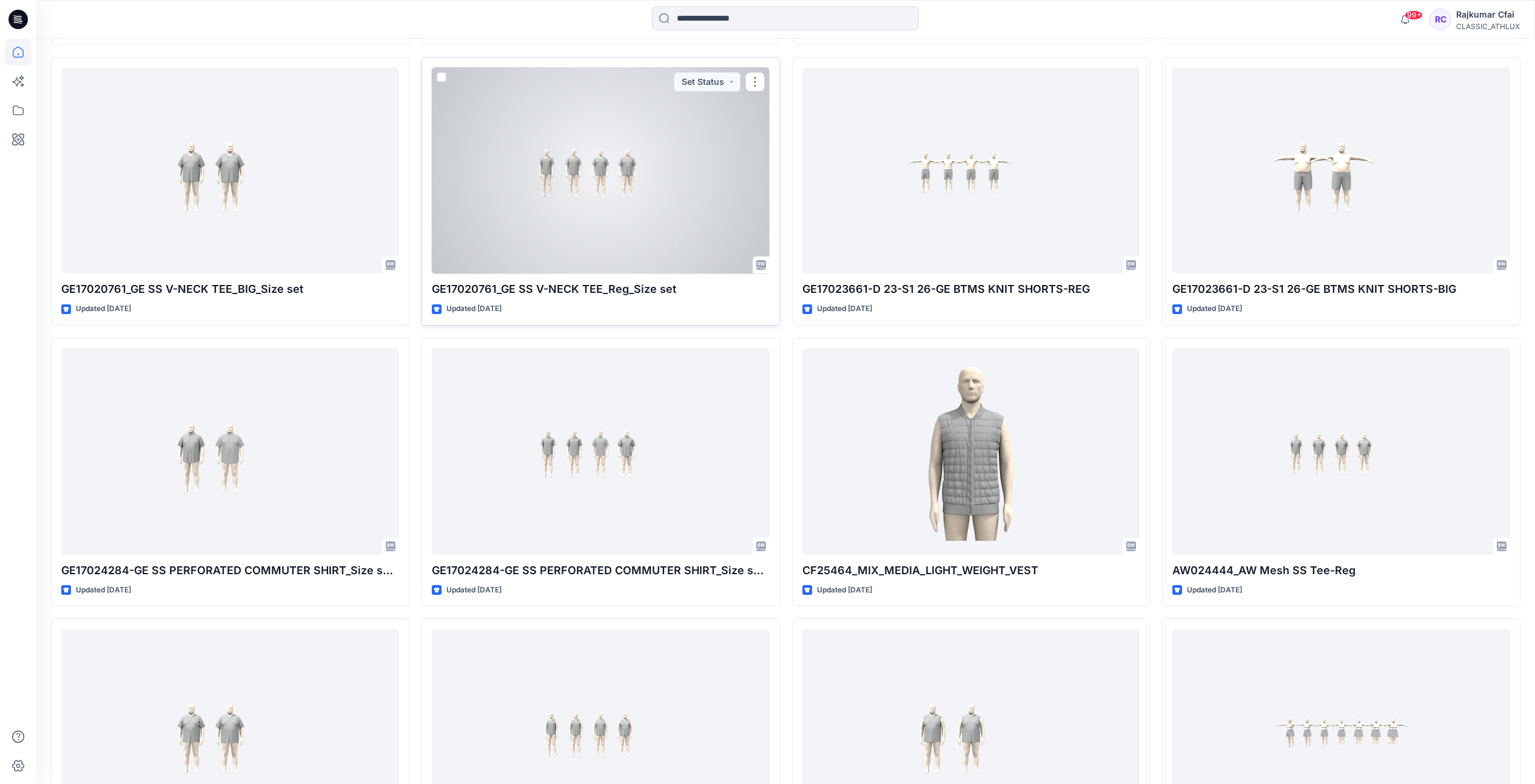
scroll to position [6450, 0]
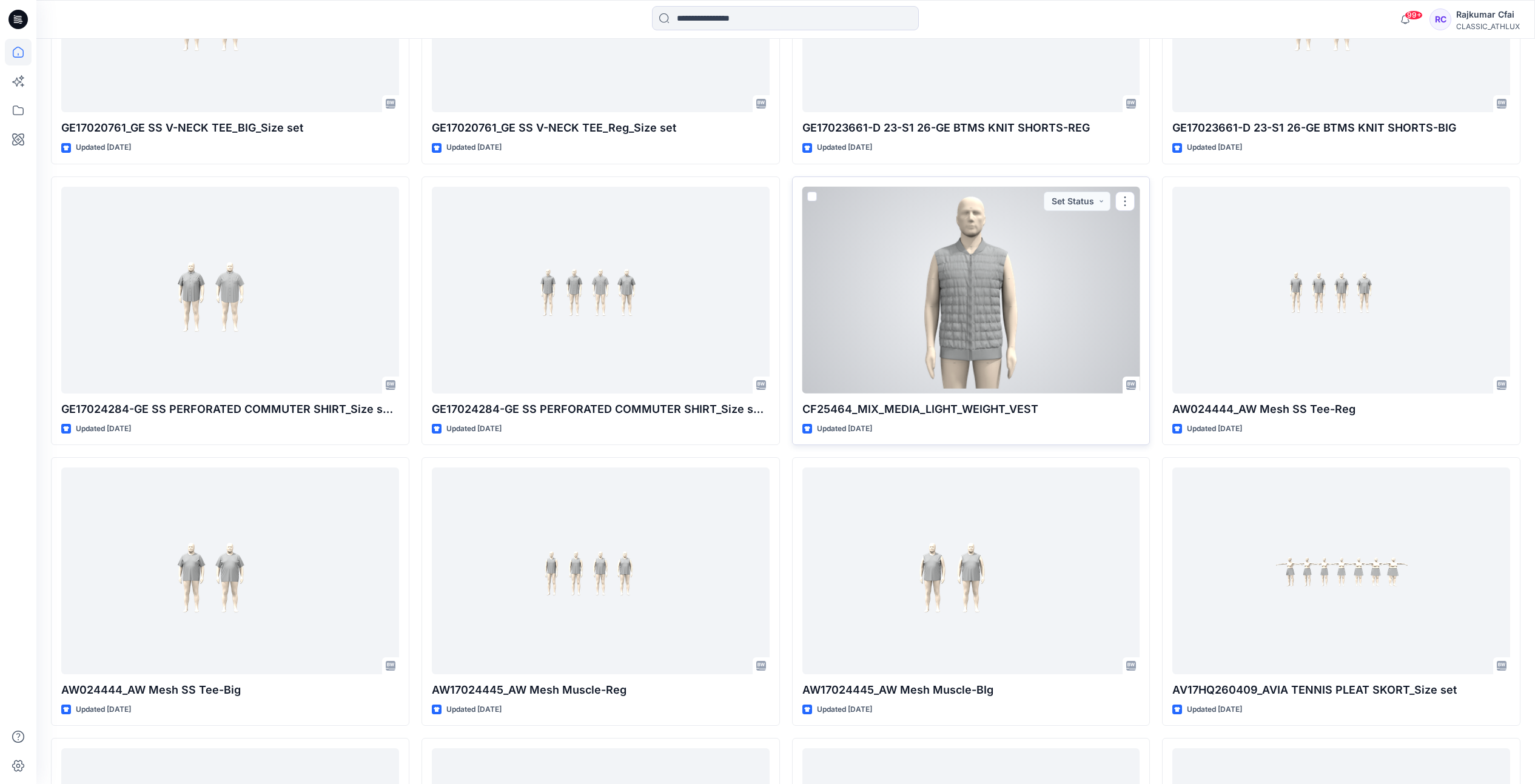
click at [960, 303] on div at bounding box center [972, 290] width 338 height 206
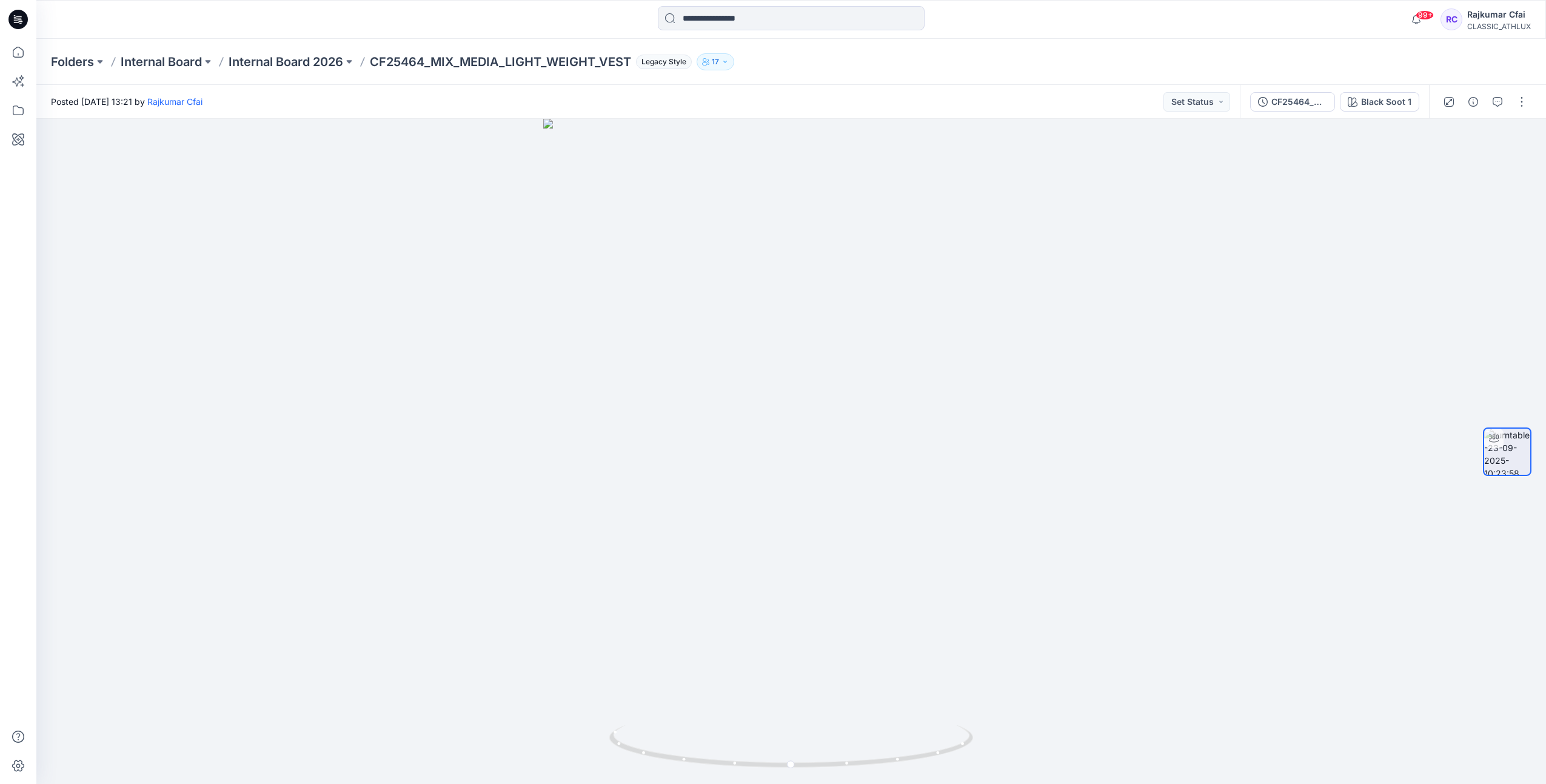
click at [14, 14] on icon at bounding box center [18, 19] width 19 height 19
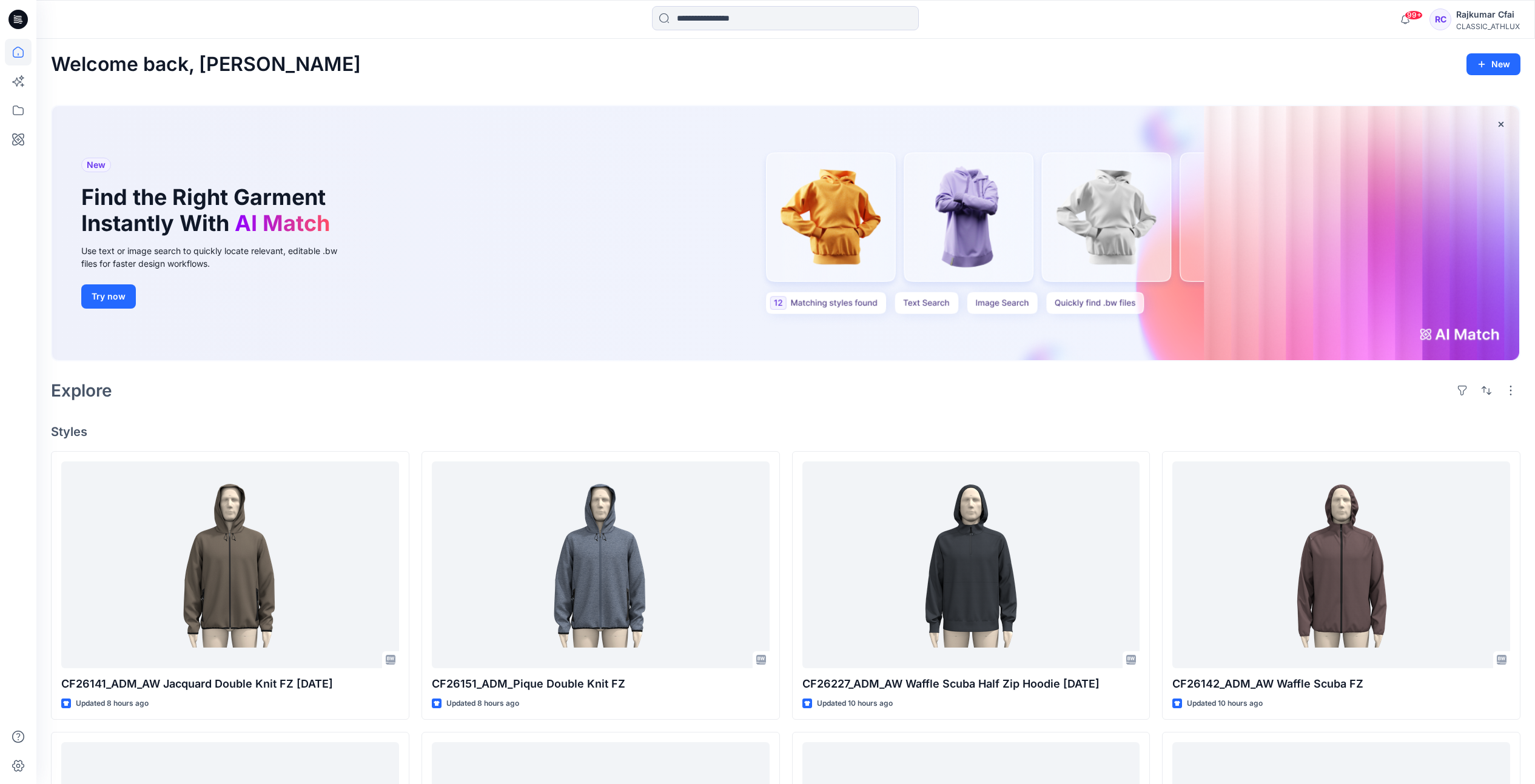
drag, startPoint x: 672, startPoint y: 400, endPoint x: 655, endPoint y: 394, distance: 18.0
click at [669, 400] on div "Explore" at bounding box center [785, 391] width 1469 height 29
